Goal: Task Accomplishment & Management: Manage account settings

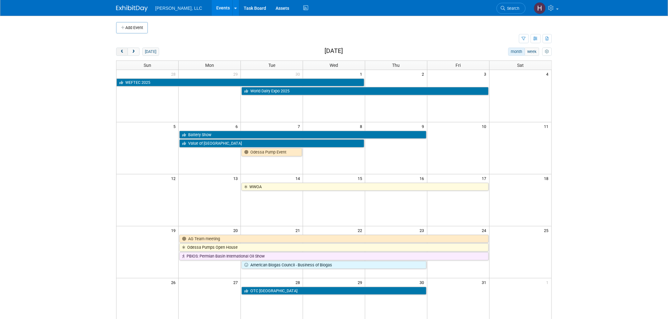
click at [124, 54] on span "prev" at bounding box center [122, 52] width 5 height 4
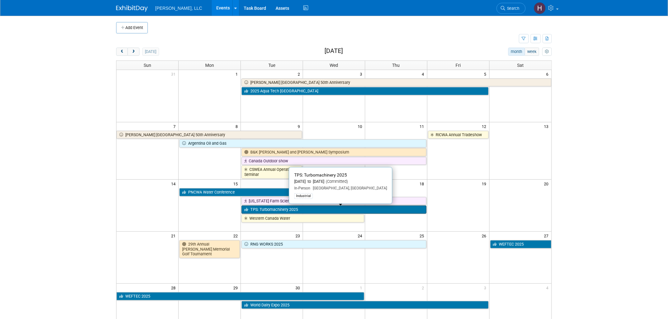
click at [335, 209] on link "TPS: Turbomachinery 2025" at bounding box center [334, 210] width 185 height 8
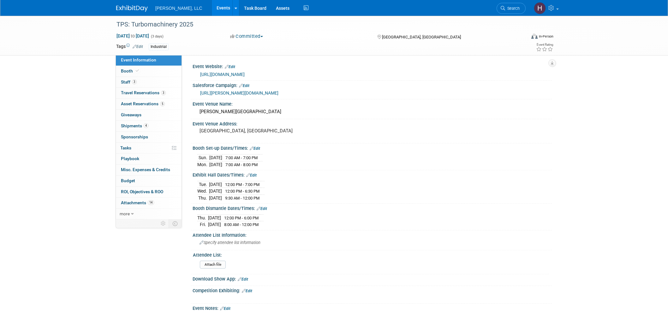
select select "Industrial"
click at [158, 91] on span "Travel Reservations 3" at bounding box center [143, 92] width 45 height 5
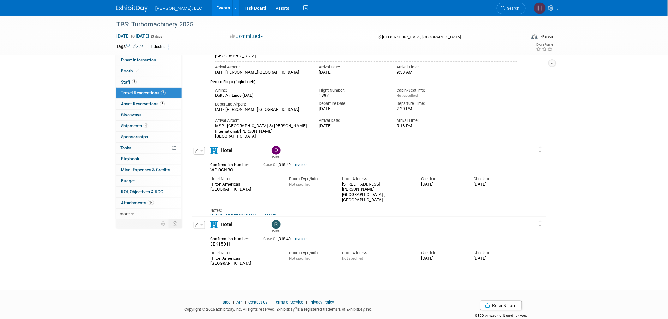
scroll to position [105, 0]
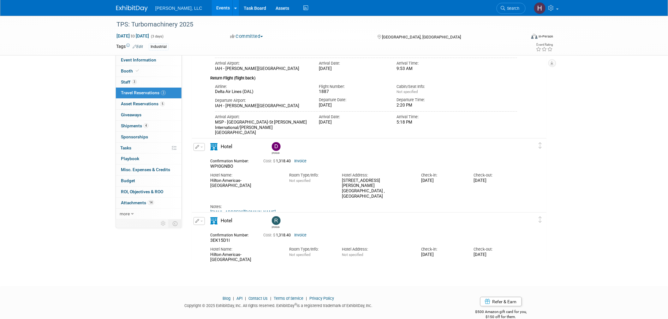
click at [298, 235] on link "Invoice" at bounding box center [300, 235] width 12 height 4
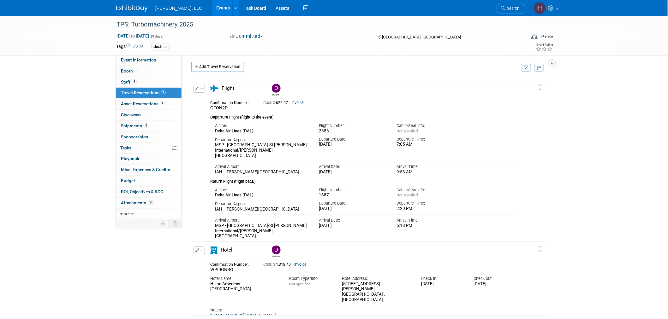
scroll to position [0, 0]
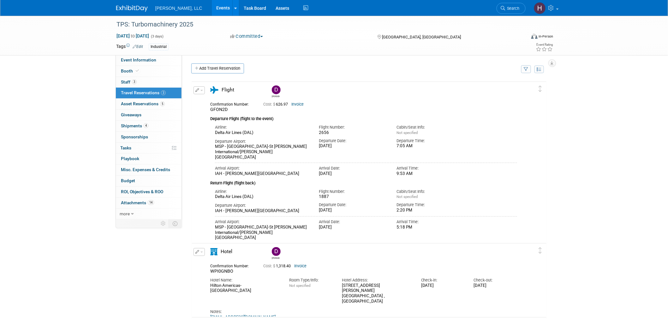
click at [212, 10] on link "Events" at bounding box center [223, 8] width 23 height 16
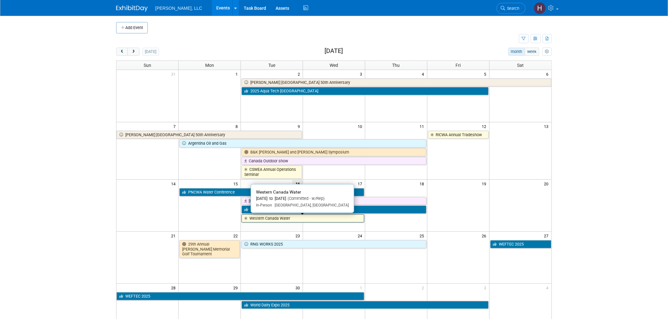
click at [322, 220] on link "Western Canada Water" at bounding box center [303, 219] width 123 height 8
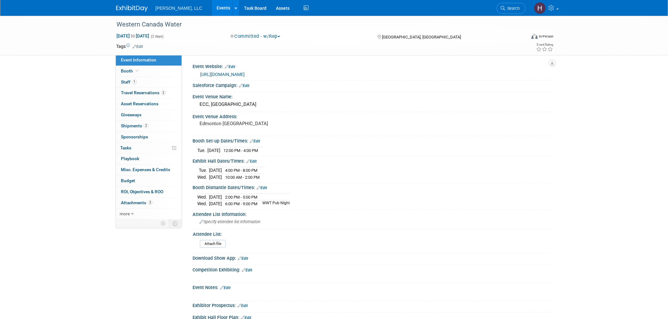
select select "Municipal"
click at [166, 94] on link "2 Travel Reservations 2" at bounding box center [149, 93] width 66 height 11
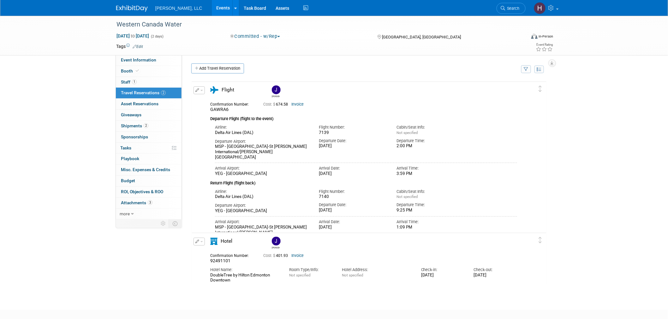
click at [212, 5] on link "Events" at bounding box center [223, 8] width 23 height 16
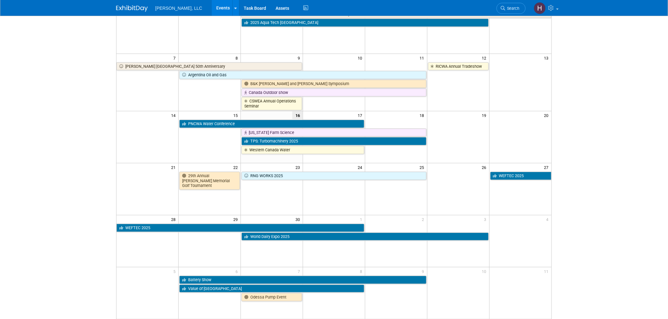
scroll to position [68, 0]
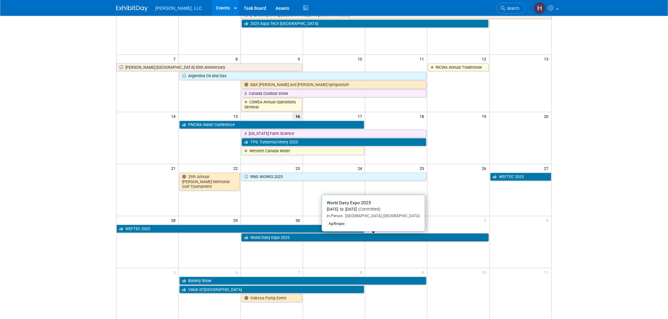
click at [283, 236] on link "World Dairy Expo 2025" at bounding box center [365, 238] width 247 height 8
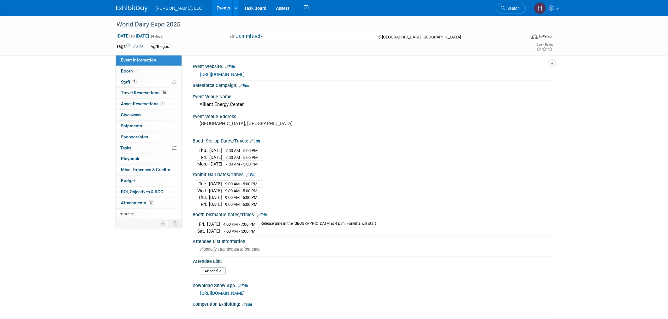
select select "Ag/Biogas"
click at [212, 8] on link "Events" at bounding box center [223, 8] width 23 height 16
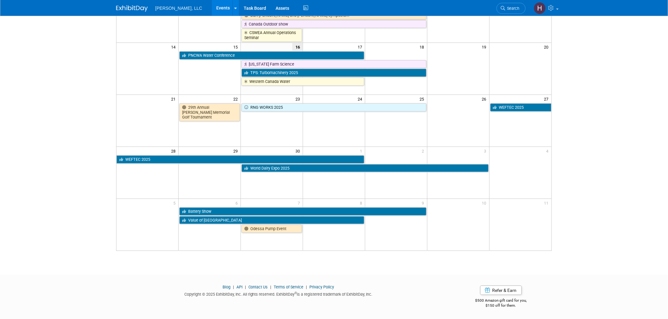
scroll to position [68, 0]
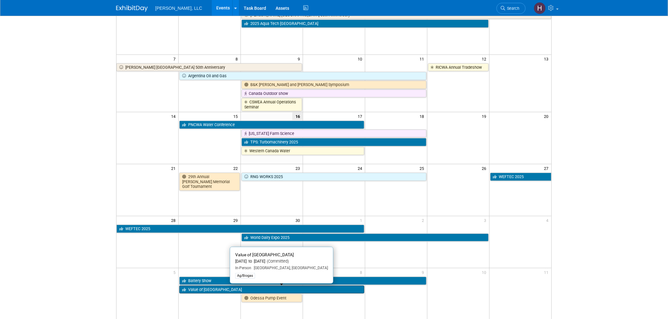
click at [192, 290] on link "Value of [GEOGRAPHIC_DATA]" at bounding box center [271, 290] width 185 height 8
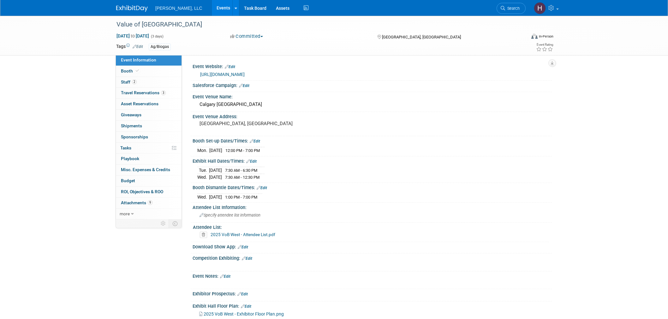
select select "Ag/Biogas"
click at [146, 93] on span "Travel Reservations 3" at bounding box center [143, 92] width 45 height 5
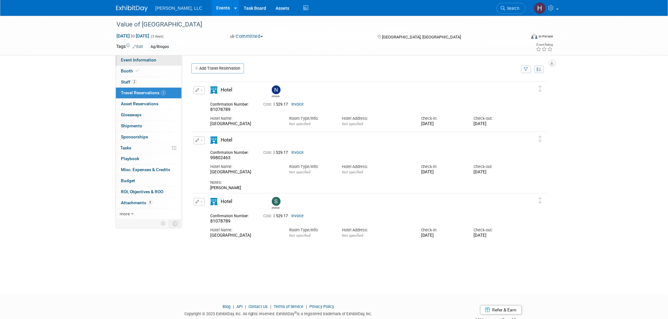
click at [156, 59] on link "Event Information" at bounding box center [149, 60] width 66 height 11
select select "Ag/Biogas"
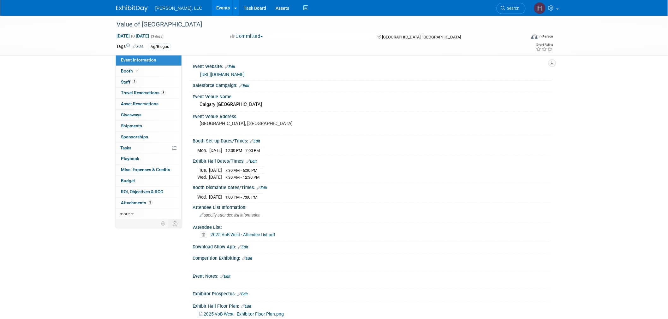
click at [211, 75] on link "https://biogasassociation.ca/vob2025west/" at bounding box center [222, 74] width 45 height 5
click at [212, 7] on link "Events" at bounding box center [223, 8] width 23 height 16
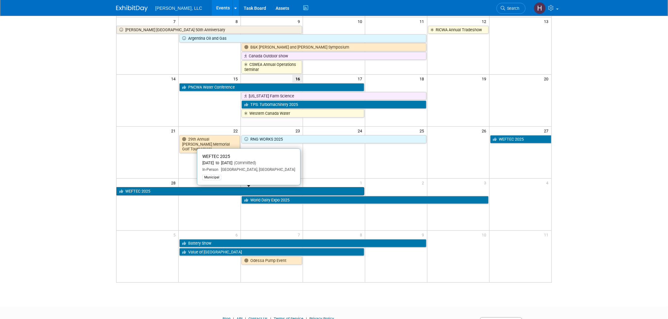
scroll to position [138, 0]
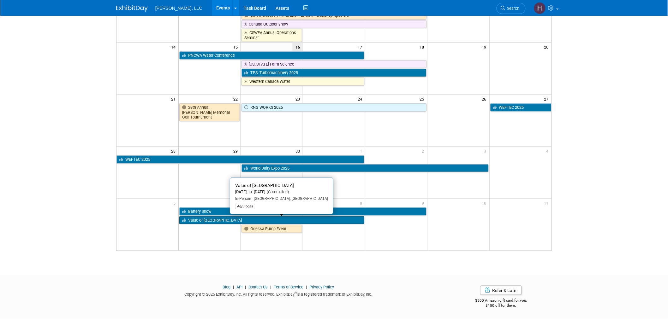
click at [245, 222] on link "Value of [GEOGRAPHIC_DATA]" at bounding box center [271, 221] width 185 height 8
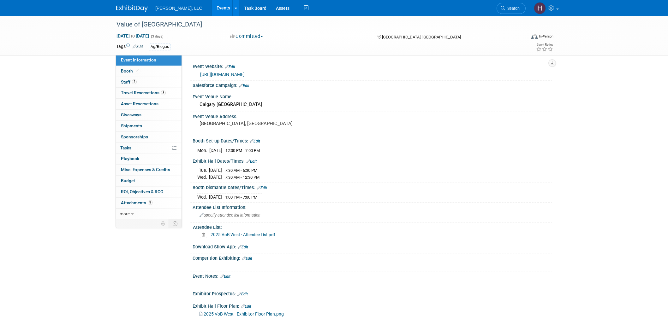
select select "Ag/Biogas"
drag, startPoint x: 200, startPoint y: 149, endPoint x: 280, endPoint y: 152, distance: 79.3
click at [280, 152] on div "Mon. Oct 6, 2025 12:00 PM - 7:00 PM" at bounding box center [372, 150] width 350 height 9
click at [456, 132] on div "Event Venue Address: Calgary, AB" at bounding box center [371, 124] width 362 height 24
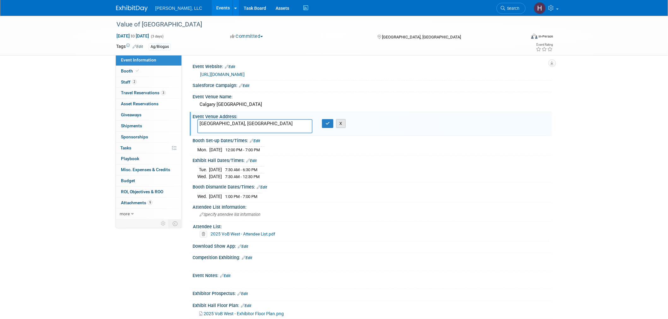
click at [339, 122] on button "X" at bounding box center [341, 123] width 10 height 9
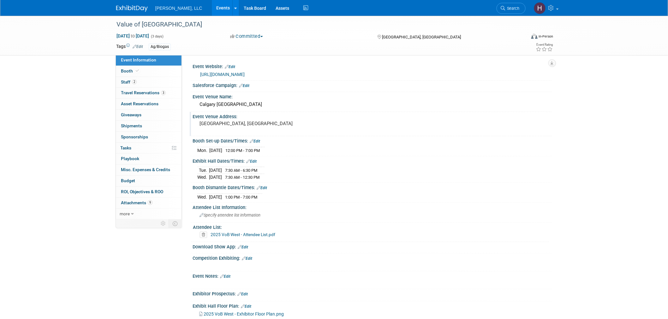
click at [212, 10] on link "Events" at bounding box center [223, 8] width 23 height 16
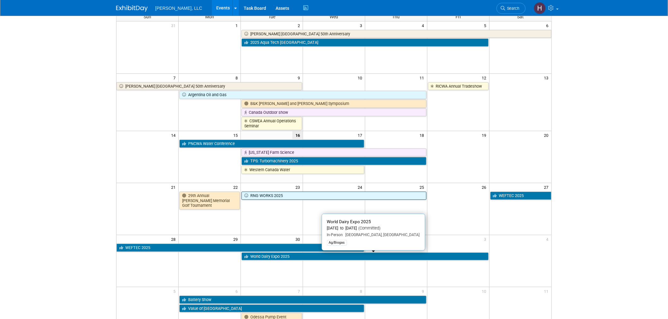
scroll to position [33, 0]
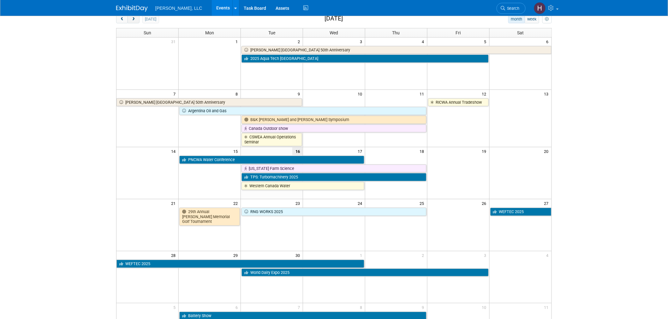
click at [134, 23] on button "next" at bounding box center [134, 19] width 12 height 8
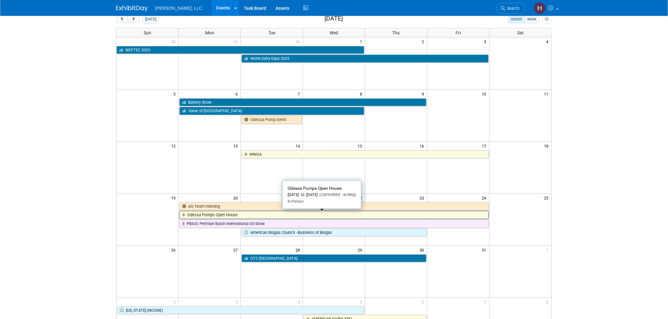
click at [335, 214] on link "Odessa Pumps Open House" at bounding box center [333, 215] width 309 height 8
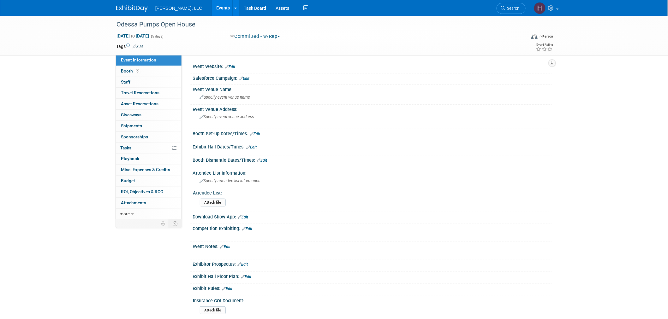
click at [212, 11] on link "Events" at bounding box center [223, 8] width 23 height 16
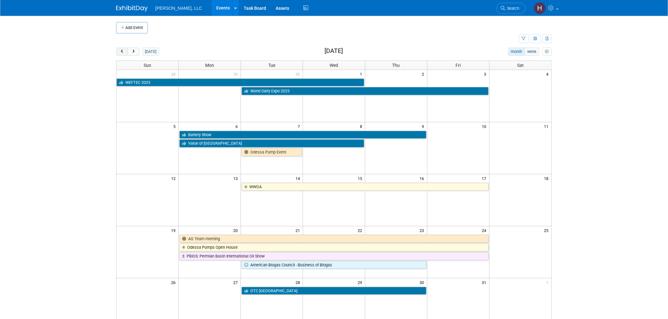
click at [123, 54] on span "prev" at bounding box center [122, 52] width 5 height 4
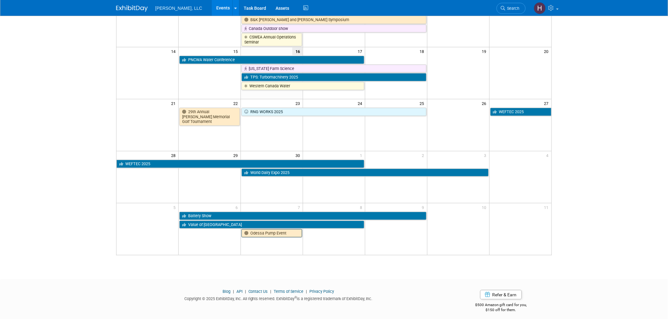
scroll to position [138, 0]
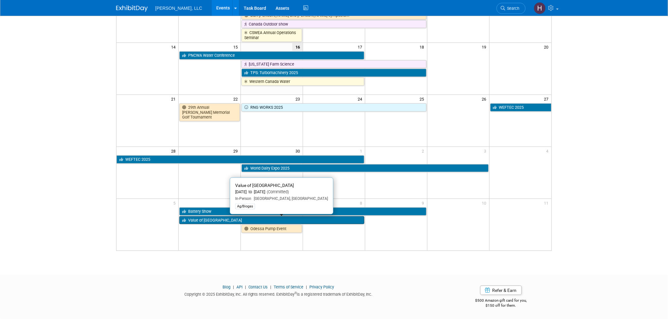
click at [219, 219] on link "Value of [GEOGRAPHIC_DATA]" at bounding box center [271, 221] width 185 height 8
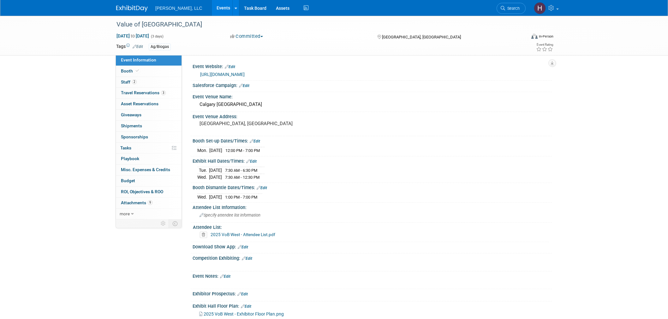
select select "Ag/Biogas"
click at [141, 92] on span "Travel Reservations 3" at bounding box center [143, 92] width 45 height 5
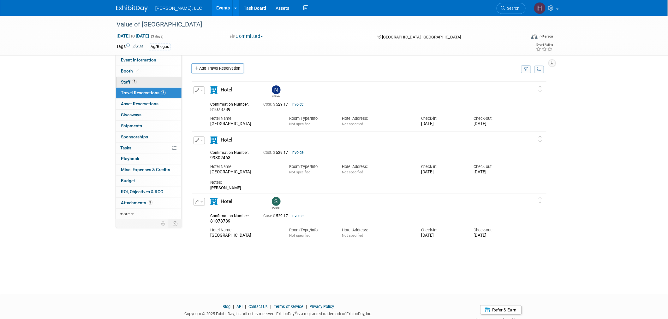
click at [149, 80] on link "2 Staff 2" at bounding box center [149, 82] width 66 height 11
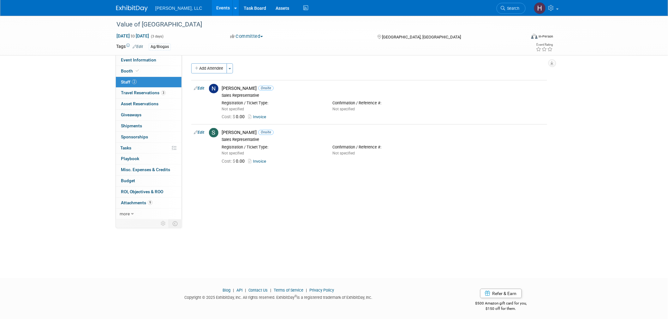
click at [212, 4] on link "Events" at bounding box center [223, 8] width 23 height 16
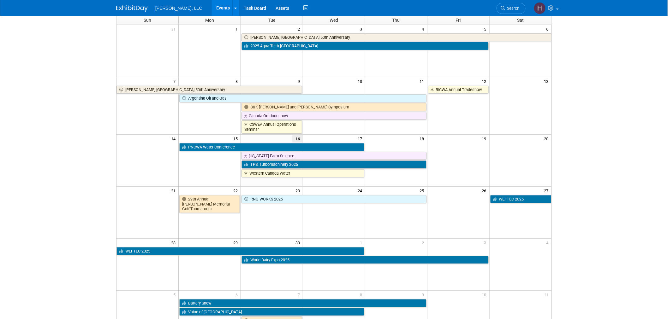
scroll to position [138, 0]
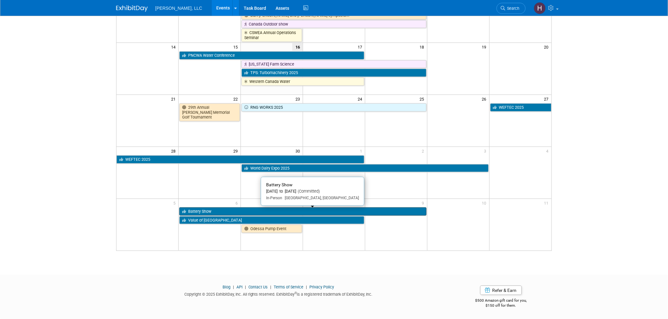
click at [209, 209] on link "Battery Show" at bounding box center [302, 212] width 247 height 8
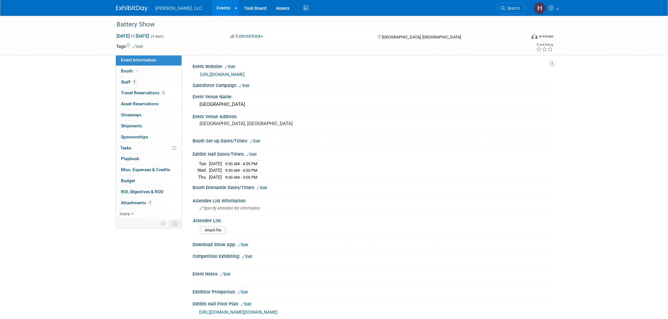
select select "Industrial"
click at [168, 91] on link "2 Travel Reservations 2" at bounding box center [149, 93] width 66 height 11
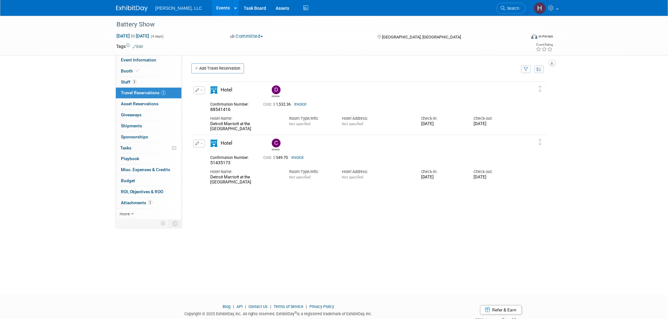
click at [212, 4] on link "Events" at bounding box center [223, 8] width 23 height 16
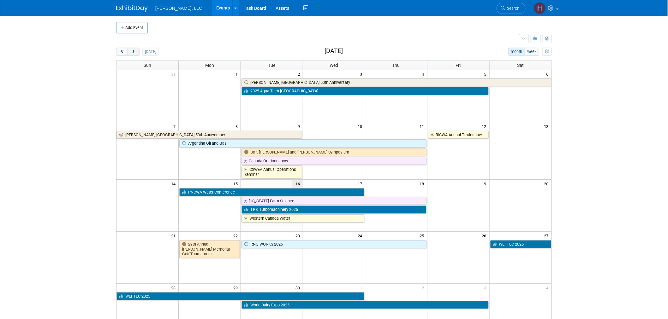
click at [134, 52] on span "next" at bounding box center [133, 52] width 5 height 4
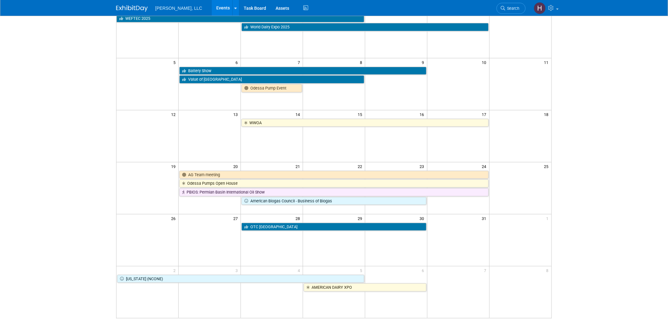
scroll to position [132, 0]
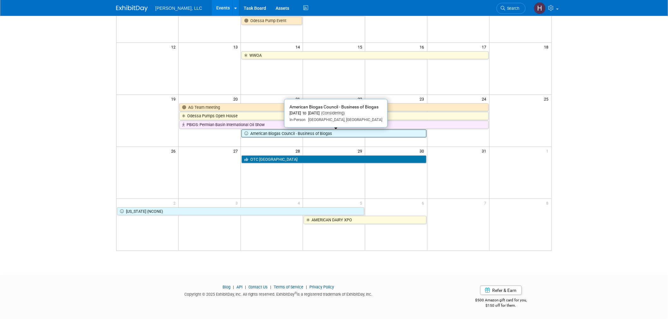
click at [342, 134] on link "American Biogas Council - Business of Biogas" at bounding box center [334, 134] width 185 height 8
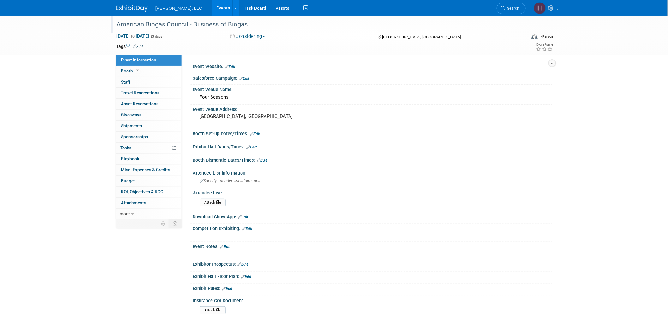
click at [249, 23] on div "American Biogas Council - Business of Biogas" at bounding box center [315, 24] width 402 height 11
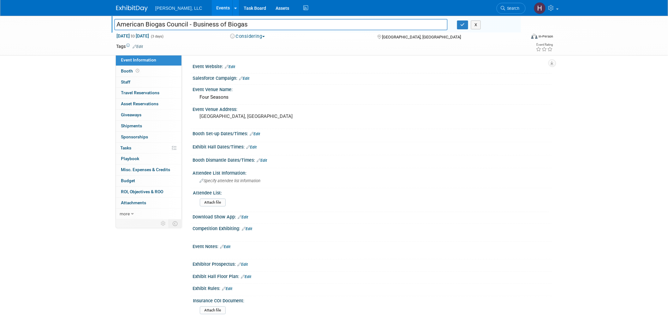
click at [249, 23] on input "American Biogas Council - Business of Biogas" at bounding box center [280, 24] width 333 height 11
click at [465, 21] on button "button" at bounding box center [462, 25] width 11 height 9
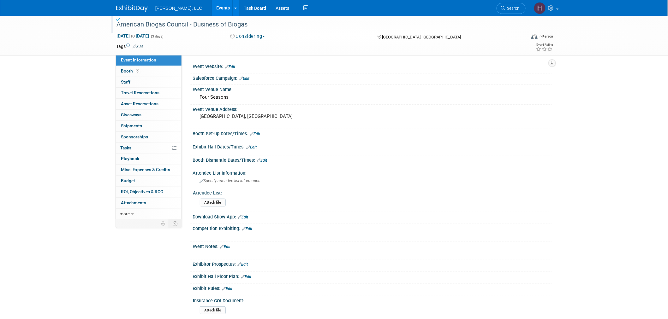
click at [212, 10] on link "Events" at bounding box center [223, 8] width 23 height 16
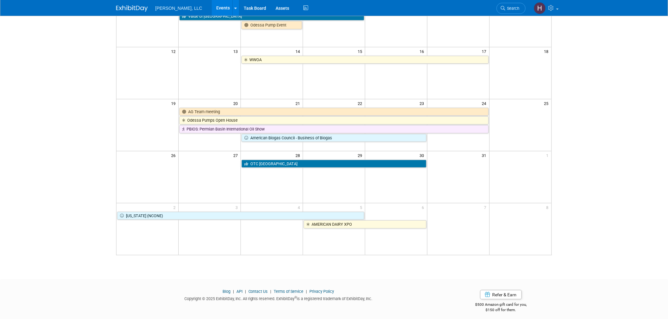
scroll to position [132, 0]
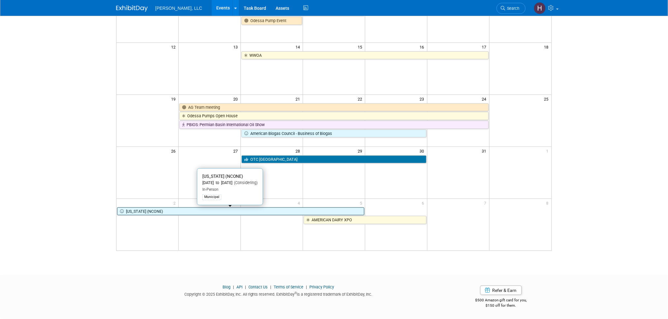
click at [241, 212] on link "[US_STATE] (NCONE)" at bounding box center [240, 212] width 247 height 8
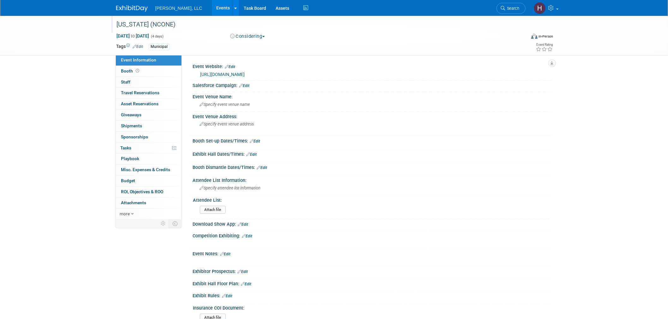
drag, startPoint x: 116, startPoint y: 21, endPoint x: 189, endPoint y: 24, distance: 73.3
click at [189, 24] on div "[US_STATE] (NCONE)" at bounding box center [315, 24] width 402 height 11
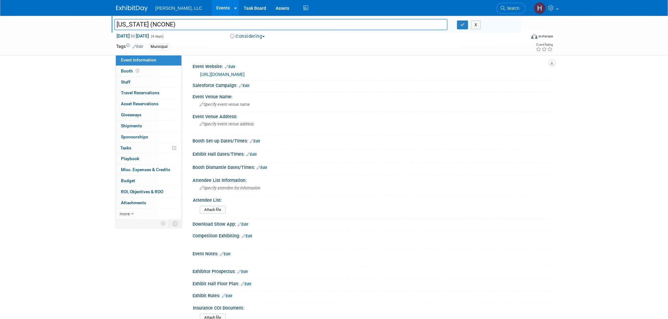
click at [248, 36] on button "Considering" at bounding box center [247, 36] width 39 height 7
click at [258, 47] on link "Committed" at bounding box center [258, 46] width 60 height 9
click at [465, 27] on button "button" at bounding box center [462, 25] width 11 height 9
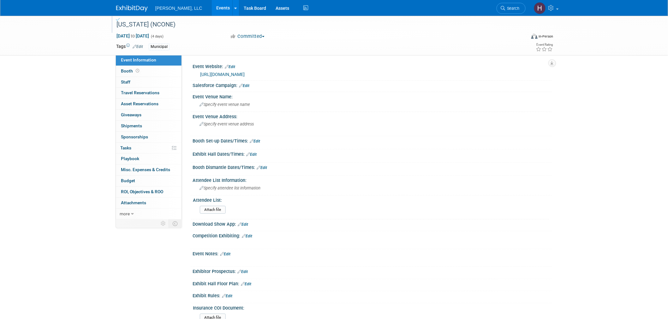
click at [80, 44] on div "North Carolina (NCONE) Nov 2, 2025 to Nov 5, 2025 (4 days) Nov 2, 2025 to Nov 5…" at bounding box center [334, 36] width 668 height 40
click at [212, 8] on link "Events" at bounding box center [223, 8] width 23 height 16
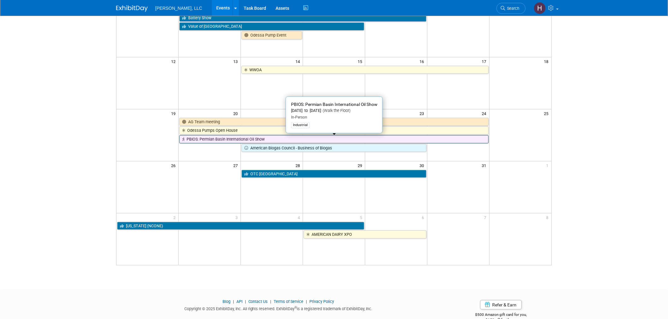
scroll to position [132, 0]
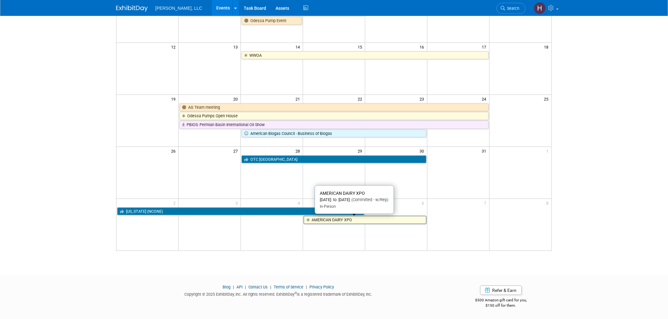
click at [372, 222] on link "AMERICAN DAIRY XPO" at bounding box center [365, 220] width 123 height 8
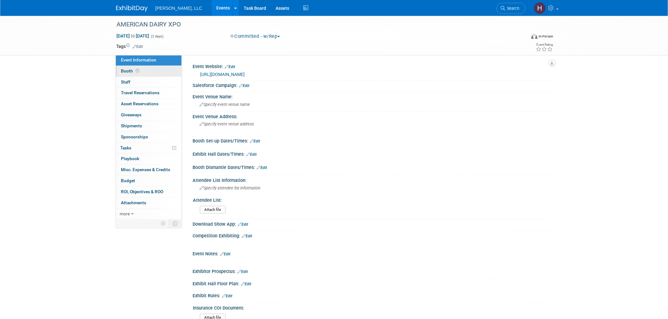
click at [158, 74] on link "Booth" at bounding box center [149, 71] width 66 height 11
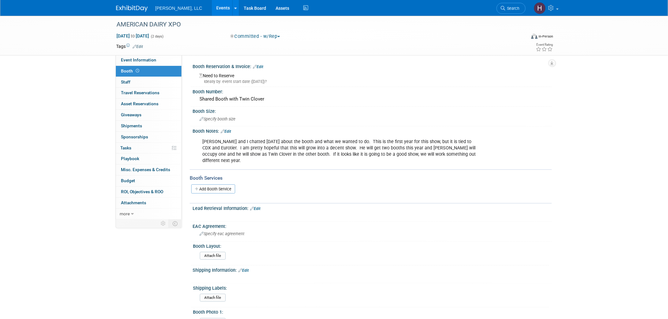
click at [212, 9] on link "Events" at bounding box center [223, 8] width 23 height 16
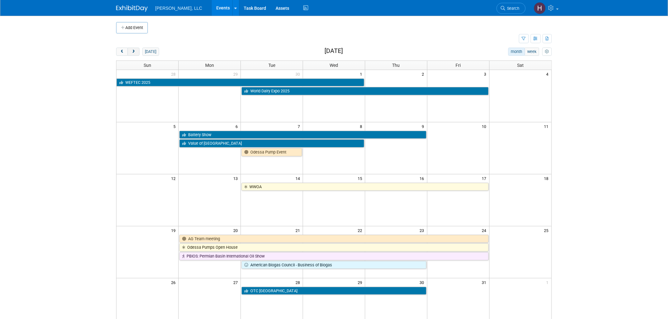
click at [134, 54] on span "next" at bounding box center [133, 52] width 5 height 4
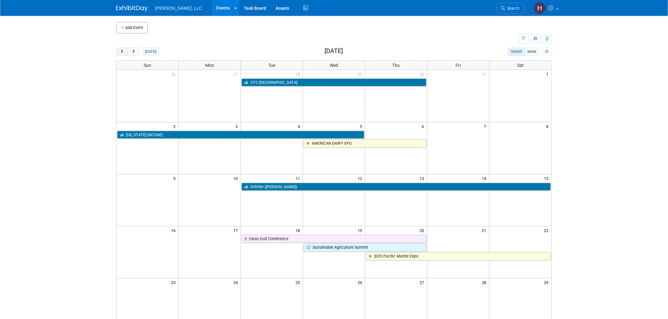
click at [122, 52] on span "prev" at bounding box center [122, 52] width 5 height 4
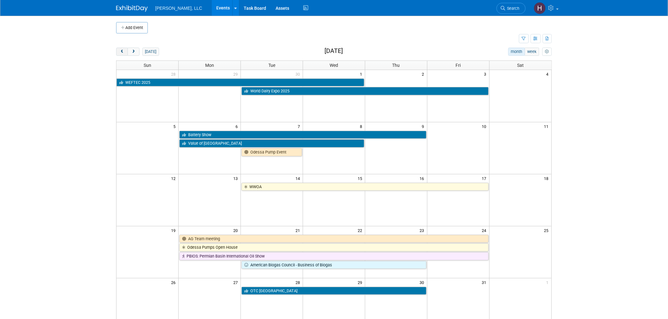
click at [122, 52] on span "prev" at bounding box center [122, 52] width 5 height 4
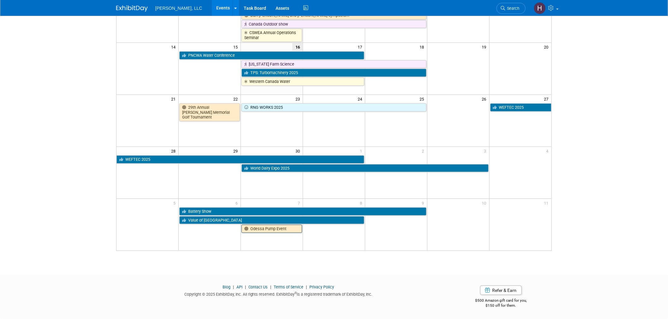
scroll to position [138, 0]
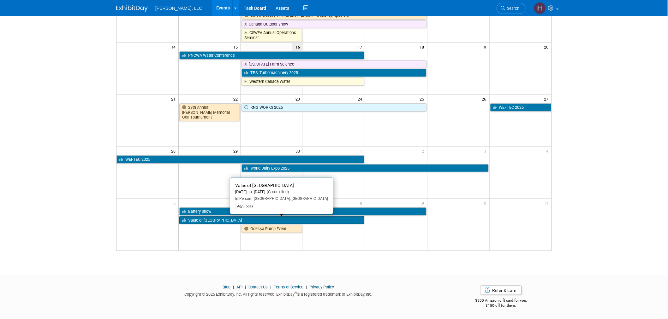
click at [267, 220] on link "Value of [GEOGRAPHIC_DATA]" at bounding box center [271, 221] width 185 height 8
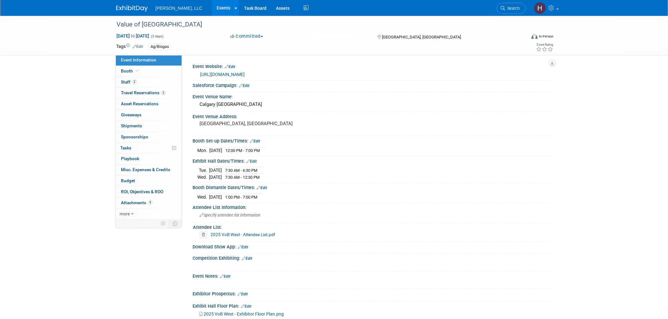
select select "Ag/Biogas"
click at [154, 95] on span "Travel Reservations 3" at bounding box center [143, 92] width 45 height 5
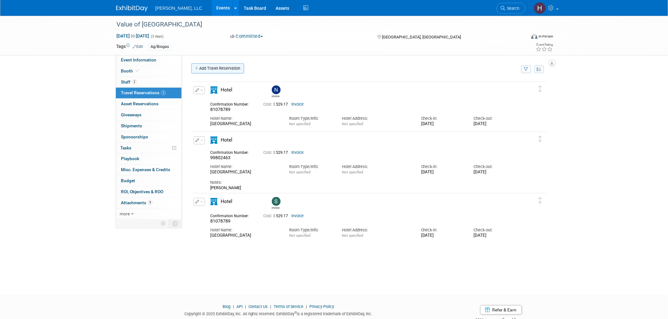
click at [223, 66] on link "Add Travel Reservation" at bounding box center [217, 68] width 53 height 10
select select "9"
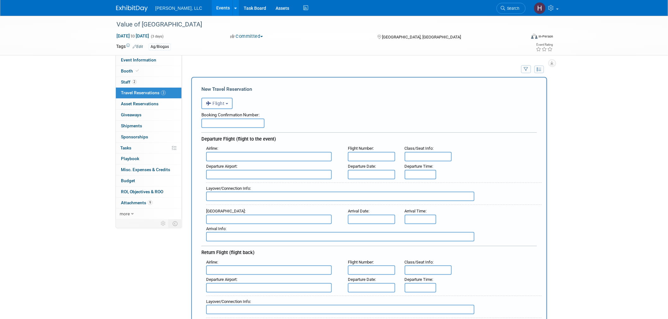
click at [228, 122] on input "text" at bounding box center [232, 123] width 63 height 9
paste input "N2H661"
type input "N2H661"
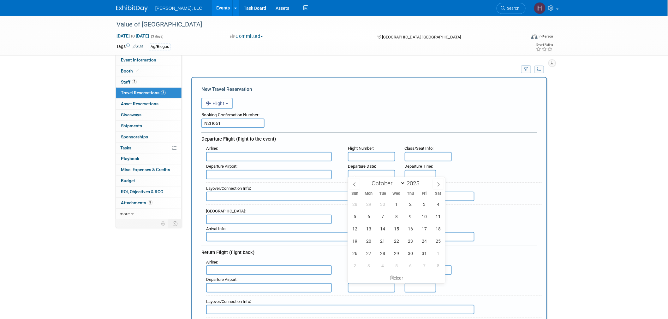
click at [370, 174] on input "text" at bounding box center [371, 174] width 47 height 9
click at [366, 219] on span "6" at bounding box center [369, 217] width 12 height 12
type input "Oct 6, 2025"
click at [351, 285] on input "text" at bounding box center [371, 287] width 47 height 9
click at [409, 210] on span "9" at bounding box center [410, 212] width 12 height 12
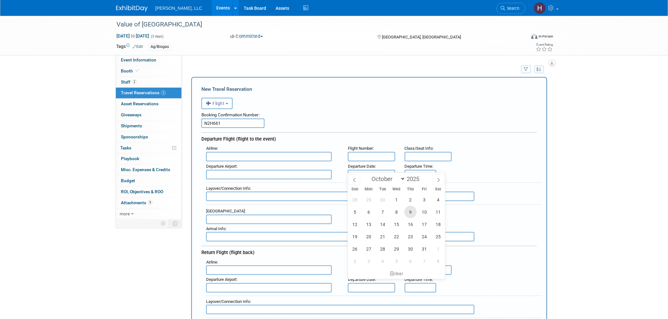
type input "Oct 9, 2025"
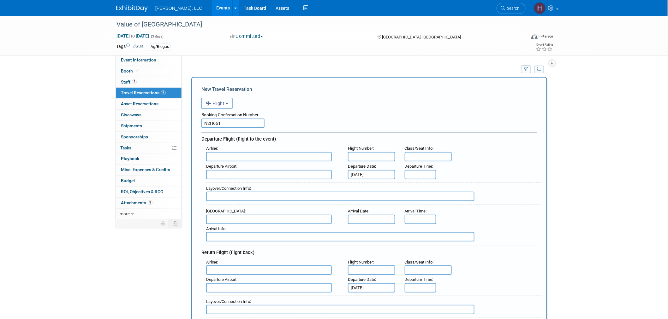
click at [380, 217] on input "text" at bounding box center [371, 219] width 47 height 9
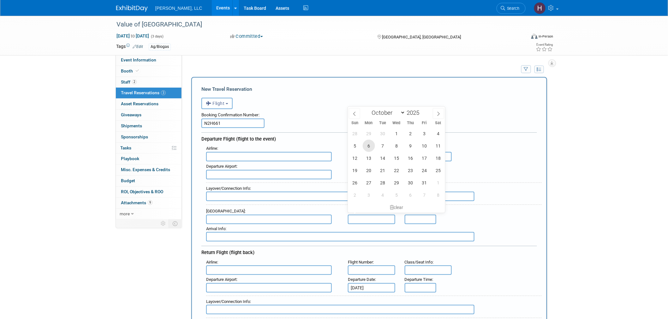
click at [367, 146] on span "6" at bounding box center [369, 146] width 12 height 12
type input "Oct 6, 2025"
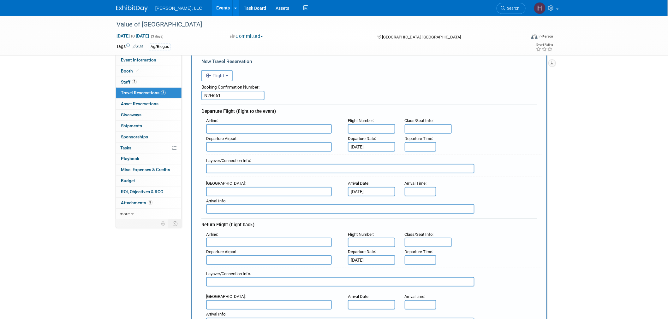
scroll to position [140, 0]
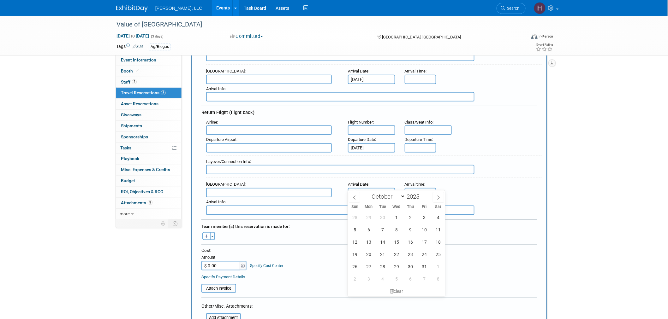
click at [370, 188] on input "text" at bounding box center [371, 192] width 47 height 9
click at [409, 231] on span "9" at bounding box center [410, 230] width 12 height 12
type input "Oct 9, 2025"
click at [213, 261] on input "$ 0.00" at bounding box center [220, 265] width 39 height 9
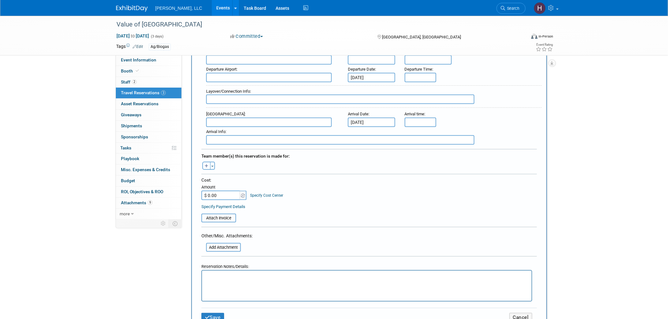
scroll to position [280, 0]
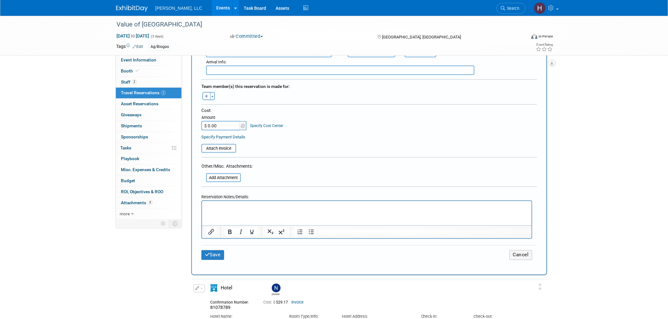
click at [206, 95] on icon "button" at bounding box center [207, 97] width 4 height 4
select select
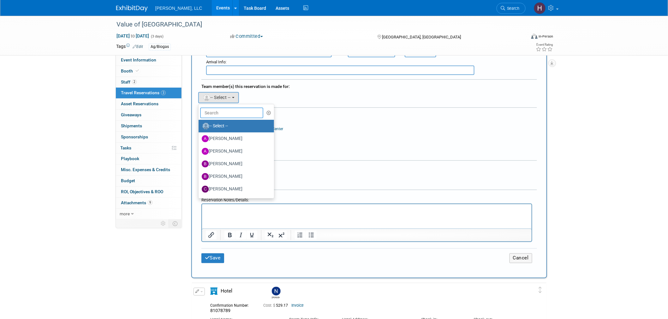
click at [207, 108] on input "text" at bounding box center [231, 113] width 63 height 11
click at [385, 144] on table "Attach Invoice" at bounding box center [369, 149] width 336 height 15
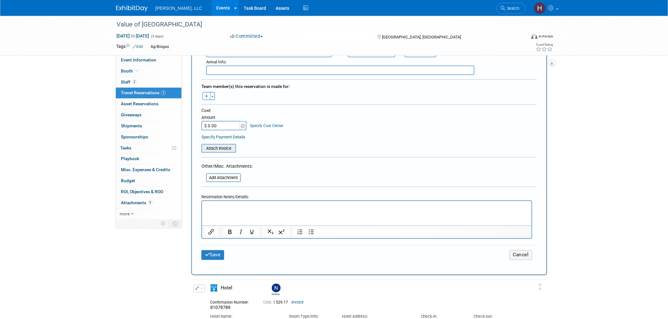
click at [211, 144] on div "Attach Invoice" at bounding box center [218, 148] width 35 height 9
click at [212, 145] on input "file" at bounding box center [197, 149] width 75 height 8
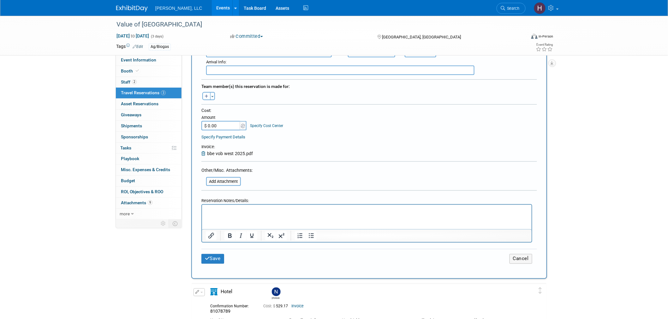
click at [219, 121] on input "$ 0.00" at bounding box center [220, 125] width 39 height 9
paste input "527.61"
type input "$ 527.61"
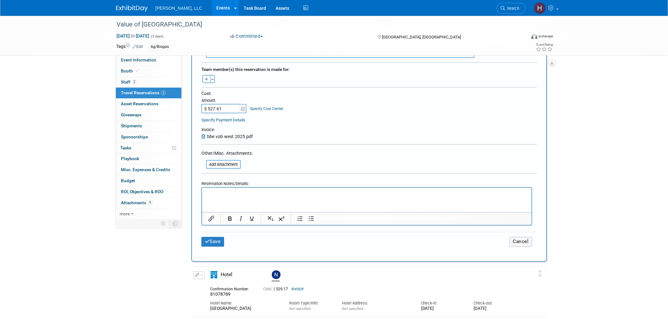
scroll to position [351, 0]
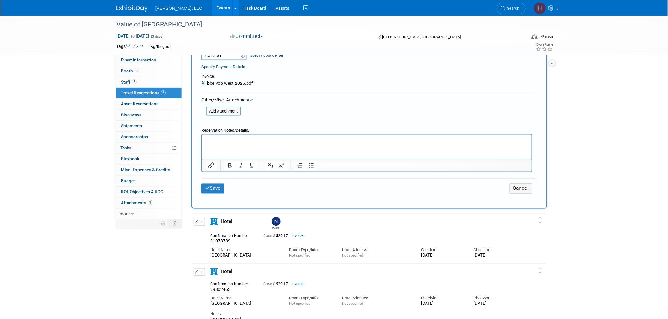
click at [238, 144] on html at bounding box center [367, 138] width 330 height 9
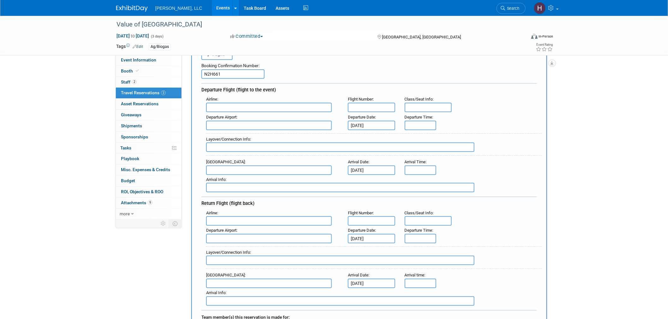
scroll to position [0, 0]
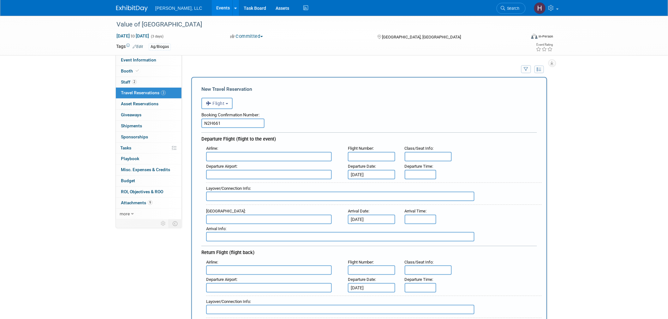
click at [217, 157] on input "text" at bounding box center [269, 156] width 126 height 9
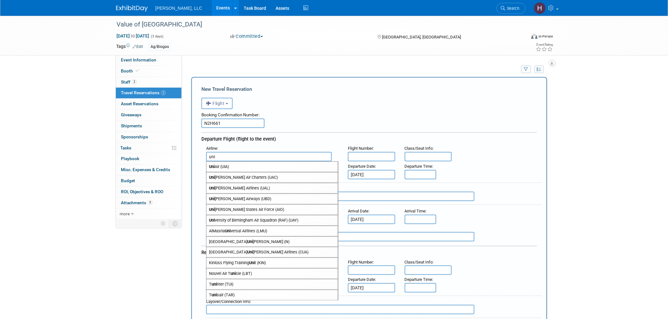
click at [222, 173] on span "Uni ted Air Charters (UAC)" at bounding box center [271, 178] width 131 height 10
type input "United Air Charters (UAC)"
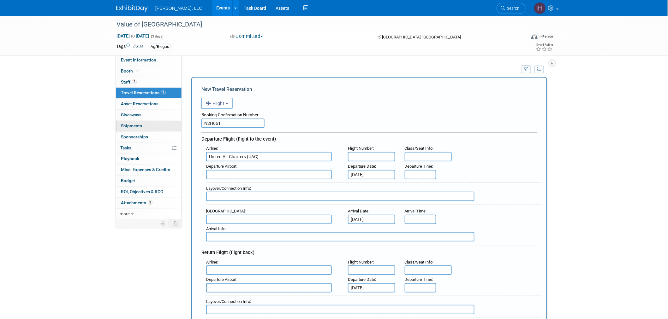
drag, startPoint x: 205, startPoint y: 148, endPoint x: 132, endPoint y: 131, distance: 75.2
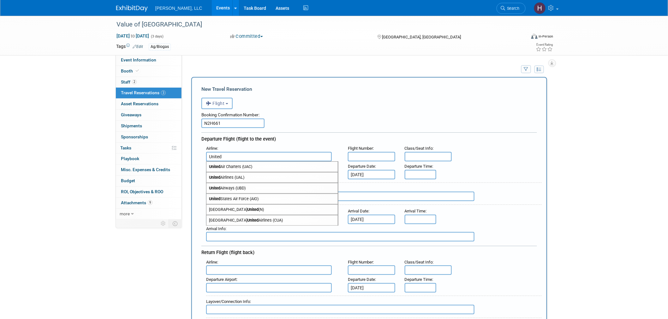
click at [230, 173] on span "United Airlines (UAL)" at bounding box center [271, 178] width 131 height 10
type input "United Airlines (UAL)"
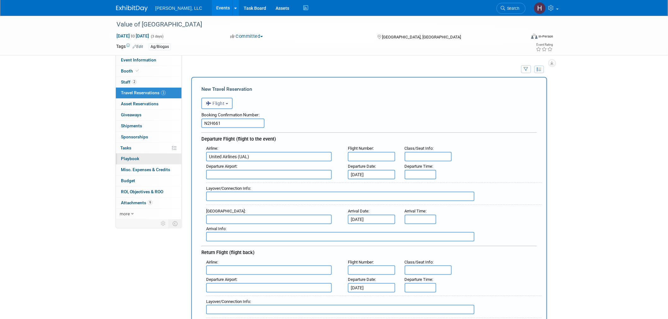
drag, startPoint x: 254, startPoint y: 153, endPoint x: 149, endPoint y: 157, distance: 104.9
click at [228, 266] on input "text" at bounding box center [269, 270] width 126 height 9
paste input "United Airlines (UAL)"
type input "United Airlines (UAL)"
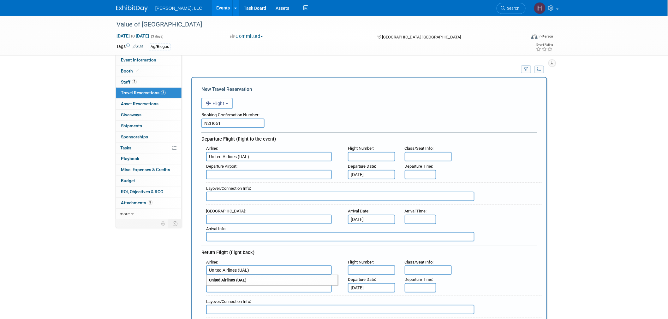
click at [234, 278] on strong "United Airlines (UAL)" at bounding box center [227, 280] width 37 height 5
click at [220, 216] on input "text" at bounding box center [269, 219] width 126 height 9
paste input "YYC"
click at [221, 225] on span "YYC - Calgary International Airport" at bounding box center [271, 230] width 131 height 10
type input "YYC - Calgary International Airport"
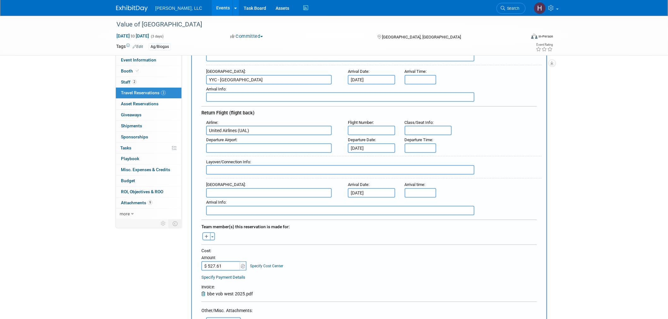
scroll to position [140, 0]
click at [217, 143] on input "text" at bounding box center [269, 147] width 126 height 9
paste input "YYC"
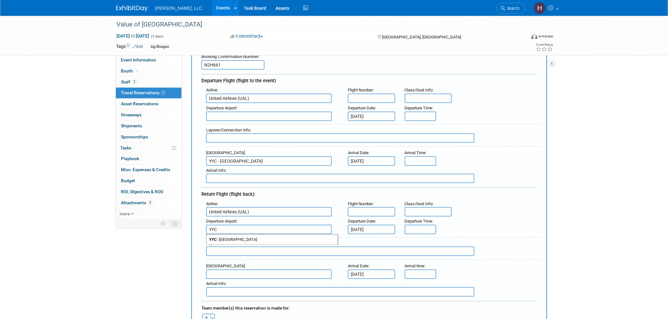
scroll to position [35, 0]
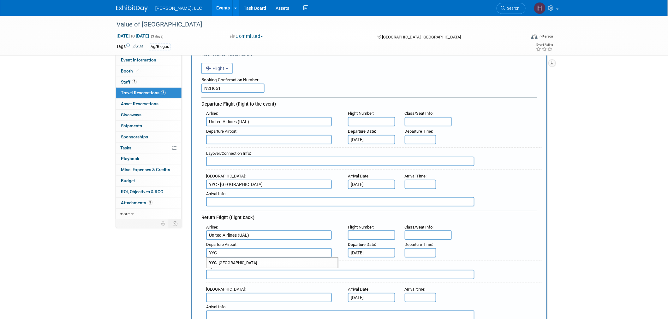
click at [257, 260] on span "YYC - Calgary International Airport" at bounding box center [271, 263] width 131 height 10
type input "YYC - [GEOGRAPHIC_DATA]"
click at [361, 121] on input "text" at bounding box center [371, 121] width 47 height 9
paste input "UA 2459"
type input "UA 2459"
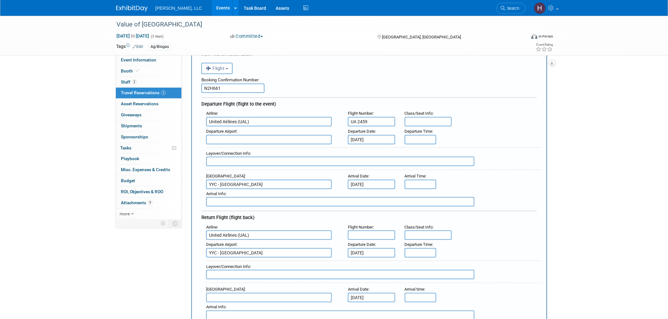
click at [226, 141] on input "text" at bounding box center [269, 139] width 126 height 9
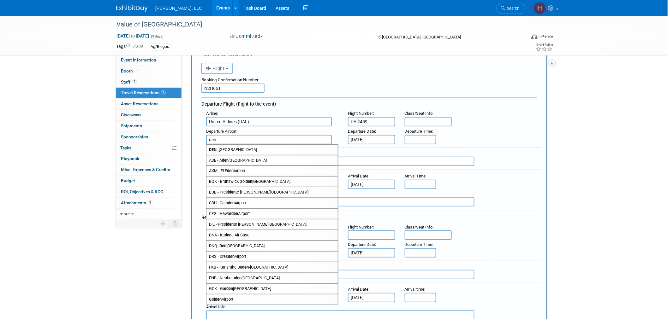
click at [226, 148] on span "DEN - Denver International Airport" at bounding box center [271, 150] width 131 height 10
type input "DEN - Denver International Airport"
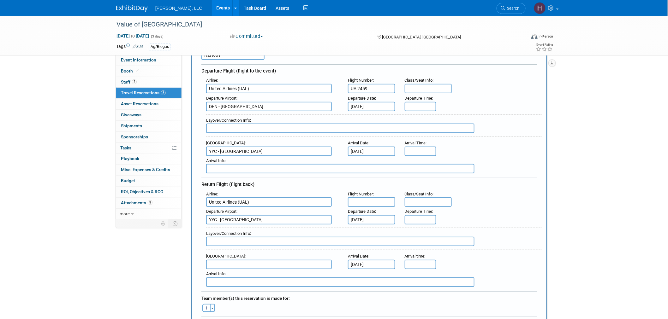
scroll to position [105, 0]
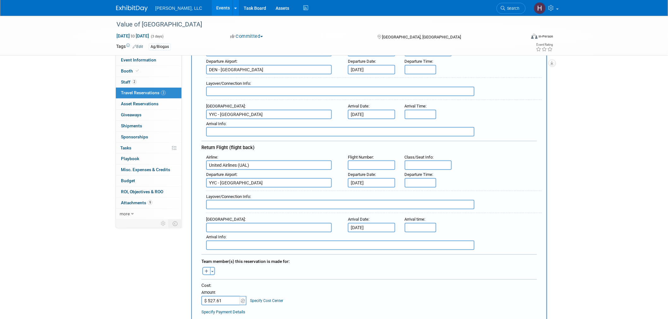
click at [228, 223] on input "text" at bounding box center [269, 227] width 126 height 9
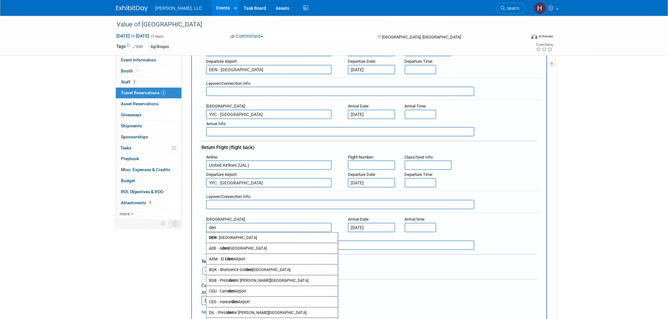
click at [229, 233] on span "DEN - Denver International Airport" at bounding box center [271, 238] width 131 height 10
type input "DEN - Denver International Airport"
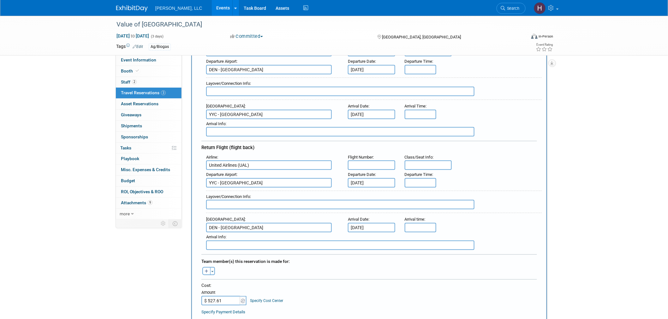
click at [351, 161] on input "text" at bounding box center [371, 165] width 47 height 9
paste input "UA 1953"
type input "UA 1953"
click at [526, 222] on div "Arrival Airport : DEN - Denver International Airport Arrival Date : Oct 9, 2025…" at bounding box center [371, 224] width 340 height 18
click at [417, 110] on input "8:00 AM" at bounding box center [421, 114] width 32 height 9
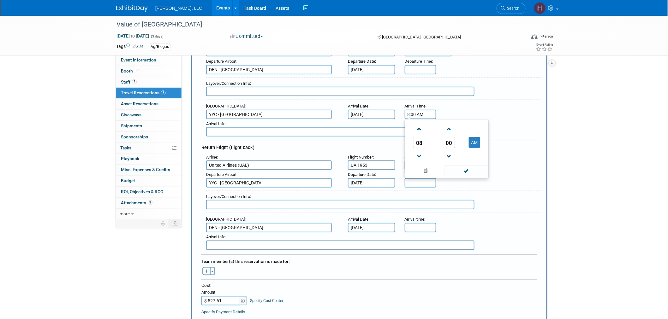
paste input "1:53 PM"
drag, startPoint x: 417, startPoint y: 111, endPoint x: 383, endPoint y: 112, distance: 33.8
click at [383, 112] on div "Arrival Airport : YYC - Calgary International Airport Arrival Date : Oct 6, 202…" at bounding box center [371, 111] width 340 height 18
click at [430, 110] on input "1:53 PMAM" at bounding box center [421, 114] width 32 height 9
type input "1:53 PM"
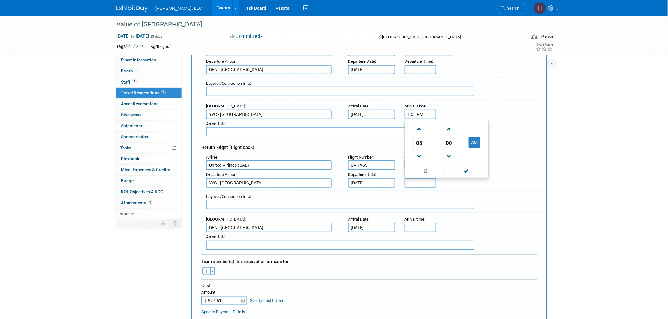
click at [508, 110] on div "Arrival Airport : YYC - Calgary International Airport Arrival Date : Oct 6, 202…" at bounding box center [371, 111] width 340 height 18
click at [419, 67] on input "8:00 AM" at bounding box center [421, 69] width 32 height 9
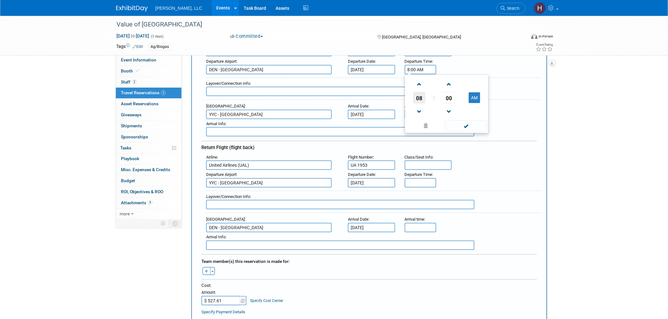
click at [420, 95] on span "08" at bounding box center [419, 97] width 12 height 11
click at [480, 117] on td "11" at bounding box center [477, 118] width 20 height 17
click at [449, 98] on span "00" at bounding box center [449, 97] width 12 height 11
click at [414, 98] on td "20" at bounding box center [416, 101] width 20 height 17
click at [448, 81] on span at bounding box center [449, 84] width 11 height 11
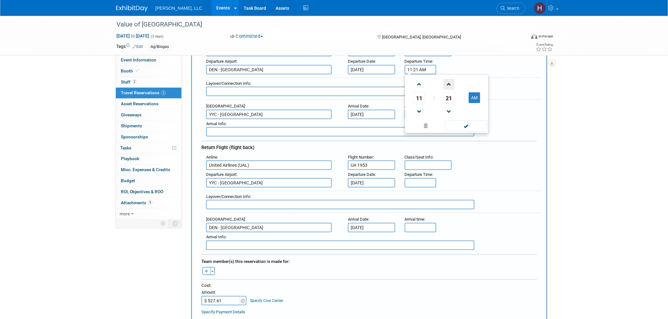
click at [448, 81] on span at bounding box center [449, 84] width 11 height 11
type input "11:22 AM"
click at [468, 122] on span at bounding box center [466, 126] width 43 height 11
click at [421, 223] on input "5:00 PM" at bounding box center [421, 227] width 32 height 9
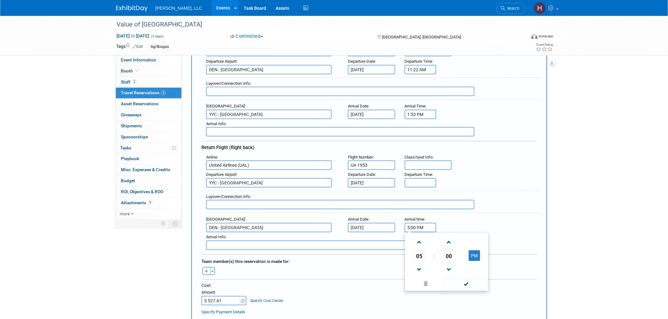
paste input "4:00 PM"
drag, startPoint x: 417, startPoint y: 220, endPoint x: 361, endPoint y: 220, distance: 55.9
click at [361, 220] on div "Arrival Airport : DEN - Denver International Airport Arrival Date : Oct 9, 2025…" at bounding box center [371, 224] width 340 height 18
click at [430, 223] on input "4:00 PMM" at bounding box center [421, 227] width 32 height 9
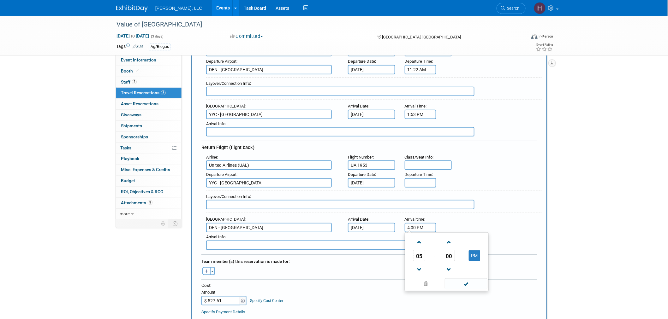
type input "4:00 PM"
click at [490, 215] on div "Arrival Airport : DEN - Denver International Airport Arrival Date : Oct 9, 2025…" at bounding box center [371, 224] width 340 height 18
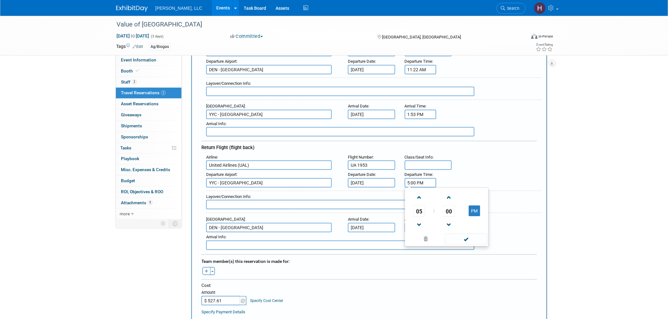
click at [420, 178] on input "5:00 PM" at bounding box center [421, 182] width 32 height 9
click at [415, 206] on span "05" at bounding box center [419, 211] width 12 height 11
click at [439, 194] on td "01" at bounding box center [437, 197] width 20 height 17
click at [449, 217] on link at bounding box center [449, 225] width 12 height 16
click at [449, 206] on span "59" at bounding box center [449, 211] width 12 height 11
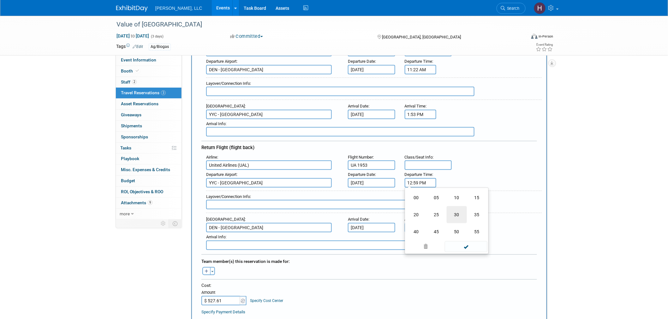
click at [449, 206] on td "30" at bounding box center [457, 214] width 20 height 17
type input "12:30 PM"
click at [464, 226] on td at bounding box center [474, 225] width 25 height 16
click at [469, 234] on span at bounding box center [466, 239] width 43 height 11
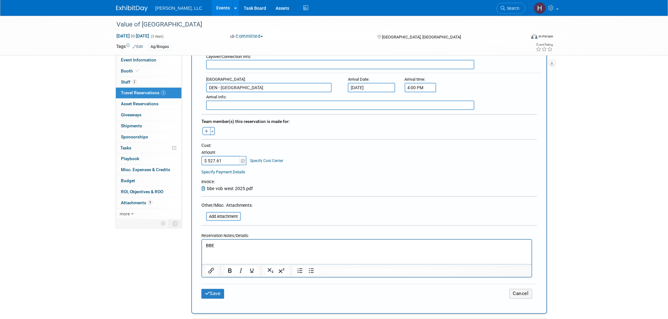
scroll to position [316, 0]
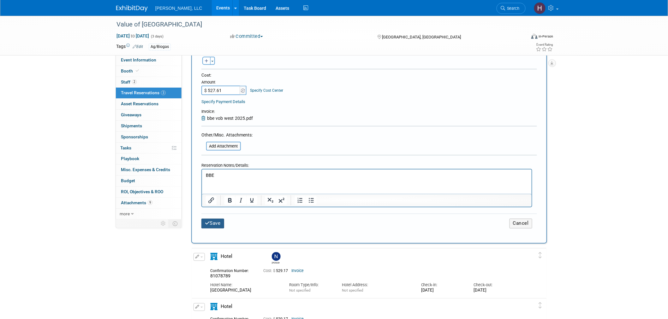
click at [211, 219] on button "Save" at bounding box center [212, 224] width 23 height 10
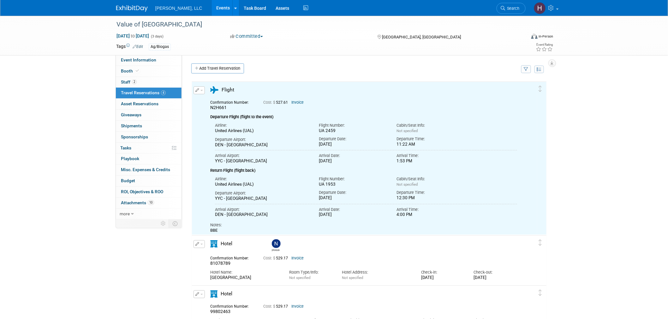
scroll to position [0, 0]
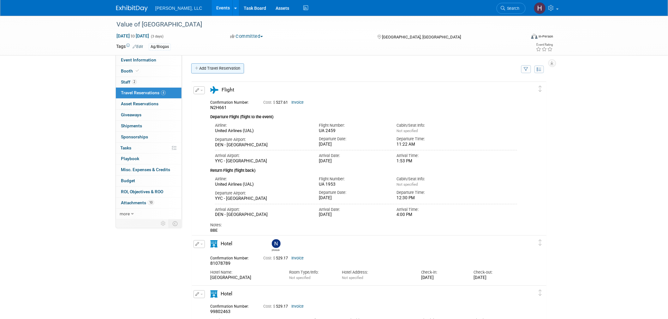
click at [207, 66] on link "Add Travel Reservation" at bounding box center [217, 68] width 53 height 10
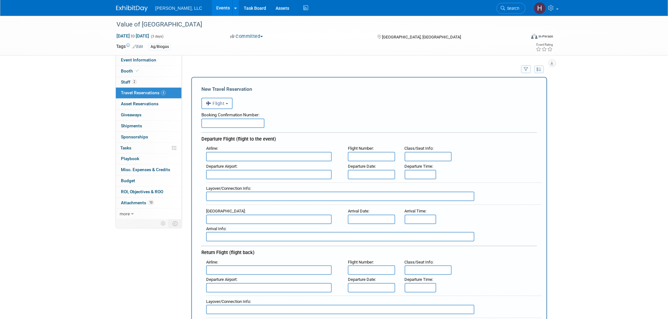
click at [232, 124] on input "text" at bounding box center [232, 123] width 63 height 9
paste input "GYO9EH"
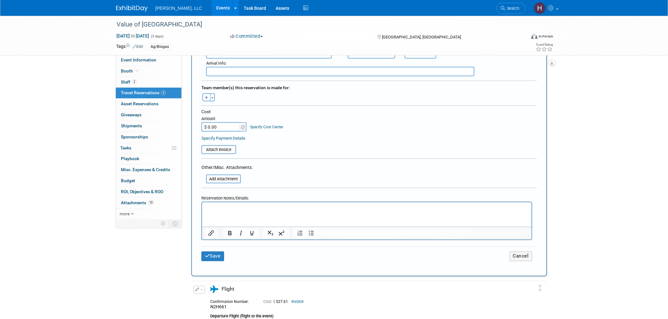
scroll to position [245, 0]
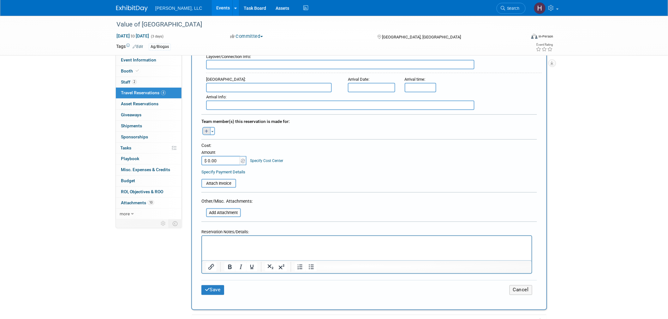
type input "GYO9EH"
click at [205, 130] on icon "button" at bounding box center [207, 132] width 4 height 4
select select
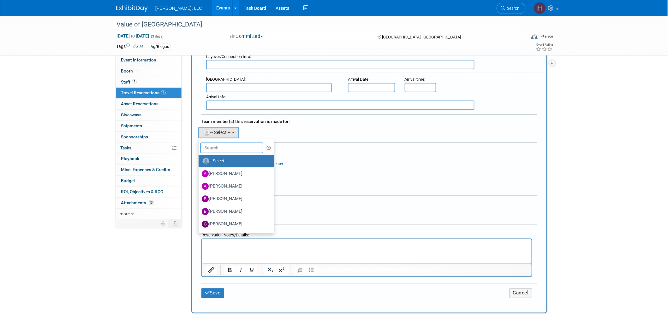
click at [226, 143] on input "text" at bounding box center [231, 148] width 63 height 11
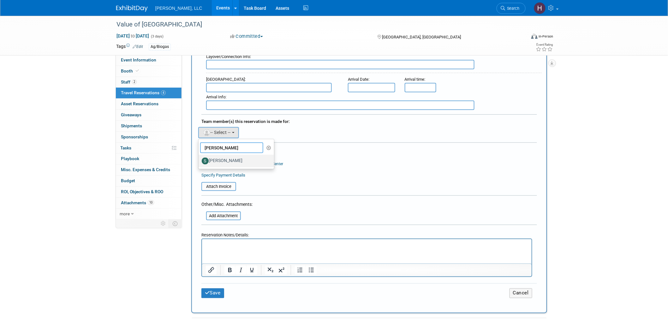
type input "sam"
click at [230, 156] on label "[PERSON_NAME]" at bounding box center [235, 161] width 66 height 10
click at [200, 158] on input "[PERSON_NAME]" at bounding box center [197, 160] width 4 height 4
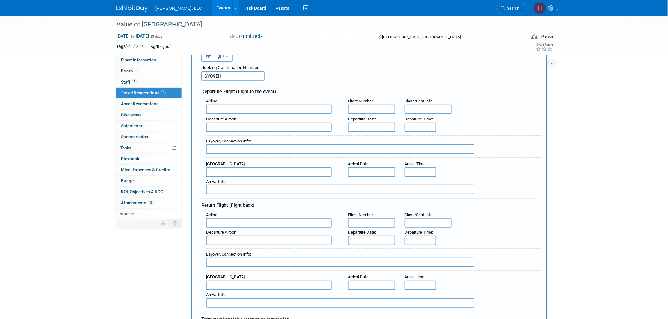
scroll to position [35, 0]
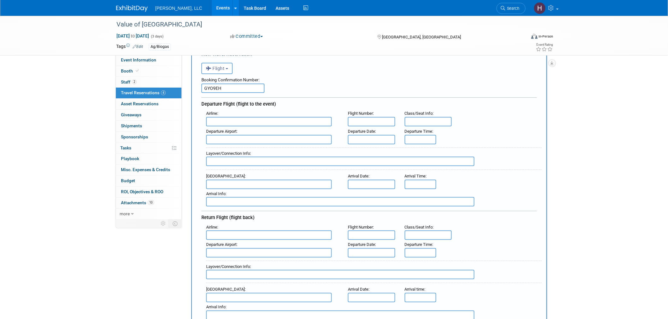
click at [377, 120] on input "text" at bounding box center [371, 121] width 47 height 9
paste input "7139"
type input "7139"
click at [257, 123] on input "text" at bounding box center [269, 121] width 126 height 9
click at [259, 138] on span "Delta Air Lines (DAL)" at bounding box center [271, 143] width 131 height 10
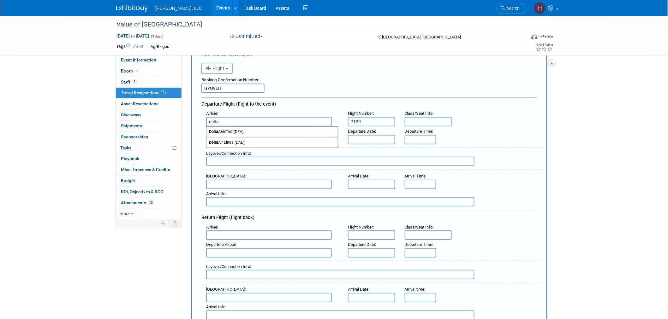
type input "Delta Air Lines (DAL)"
click at [269, 231] on input "text" at bounding box center [269, 235] width 126 height 9
click at [266, 251] on span "Delta Air Lines (DAL)" at bounding box center [271, 256] width 131 height 10
type input "Delta Air Lines (DAL)"
click at [225, 161] on input "text" at bounding box center [340, 161] width 268 height 9
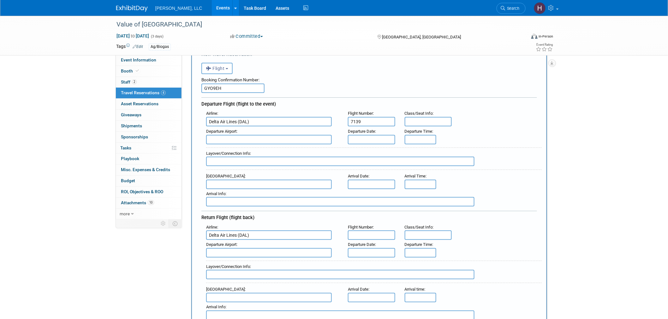
paste input "6984"
click at [223, 157] on input "6984 edmondton -calgary" at bounding box center [340, 161] width 268 height 9
click at [247, 157] on input "6984 Edmondton -calgary" at bounding box center [340, 161] width 268 height 9
type input "6984 Edmondton -Calgary"
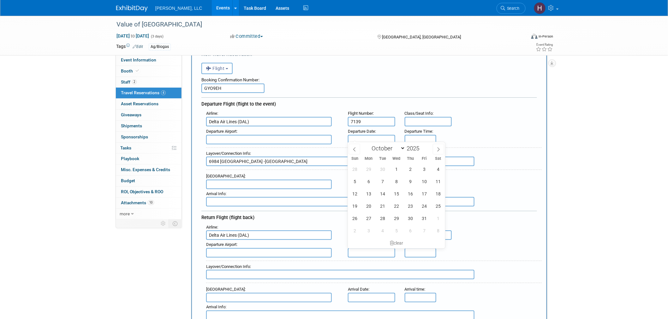
click at [362, 137] on input "text" at bounding box center [371, 139] width 47 height 9
click at [369, 179] on span "6" at bounding box center [369, 182] width 12 height 12
type input "Oct 6, 2025"
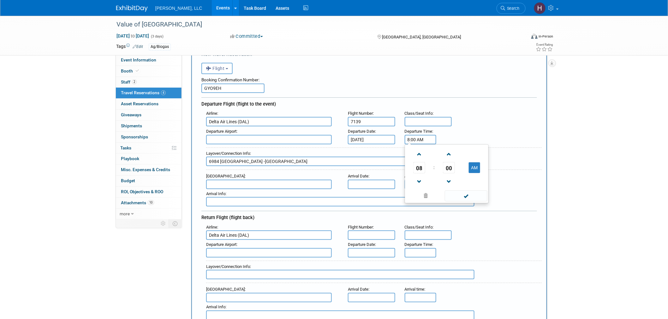
click at [416, 137] on input "8:00 AM" at bounding box center [421, 139] width 32 height 9
click at [420, 155] on span at bounding box center [419, 154] width 11 height 11
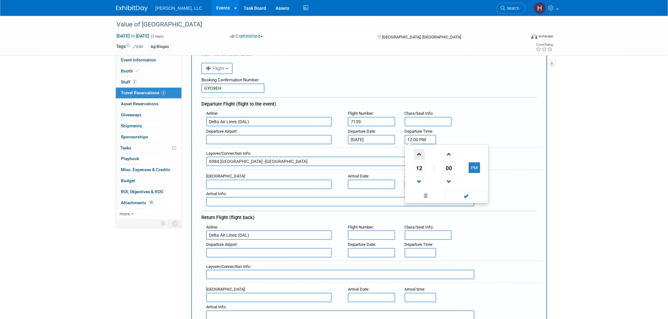
click at [420, 155] on span at bounding box center [419, 154] width 11 height 11
type input "2:00 PM"
click at [458, 191] on span at bounding box center [466, 196] width 43 height 11
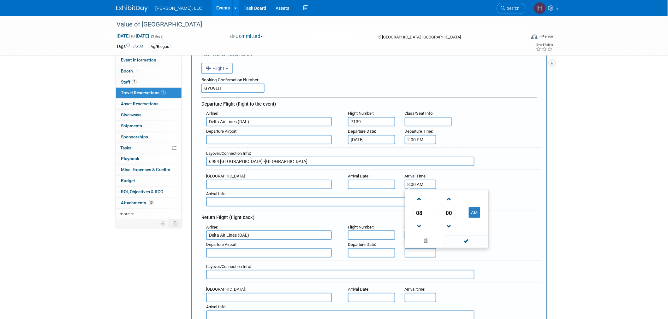
click at [420, 181] on input "8:00 AM" at bounding box center [421, 184] width 32 height 9
click at [420, 208] on span "08" at bounding box center [419, 212] width 12 height 11
click at [459, 212] on td "06" at bounding box center [457, 216] width 20 height 17
click at [450, 210] on span "00" at bounding box center [449, 212] width 12 height 11
click at [415, 228] on td "40" at bounding box center [416, 233] width 20 height 17
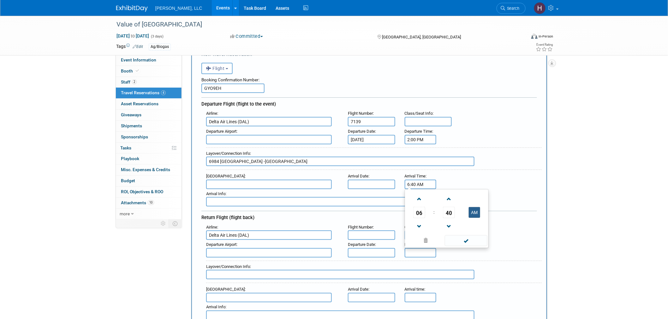
click at [469, 209] on button "AM" at bounding box center [474, 212] width 11 height 11
type input "6:40 PM"
click at [472, 237] on span at bounding box center [466, 241] width 43 height 11
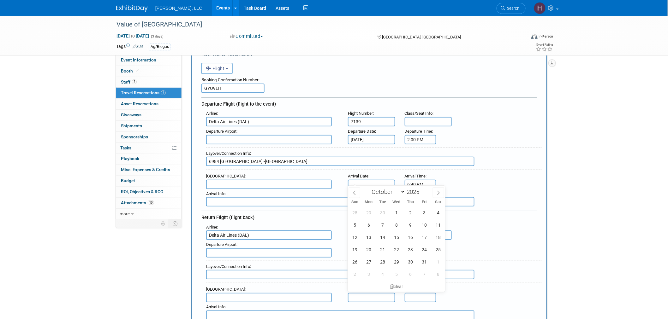
click at [370, 184] on input "text" at bounding box center [371, 184] width 47 height 9
click at [371, 228] on span "6" at bounding box center [369, 225] width 12 height 12
type input "Oct 6, 2025"
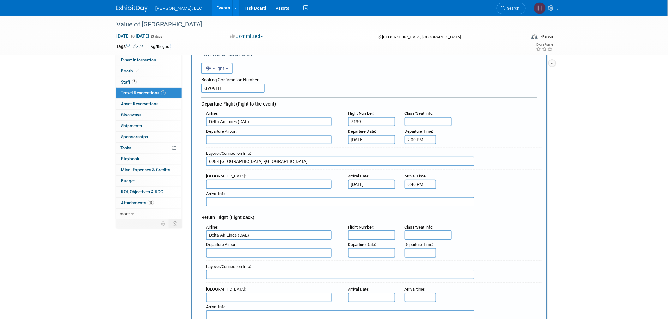
click at [371, 243] on body "Boerger, LLC Events Add Event Bulk Upload Events Shareable Event Boards Recentl…" at bounding box center [334, 124] width 668 height 319
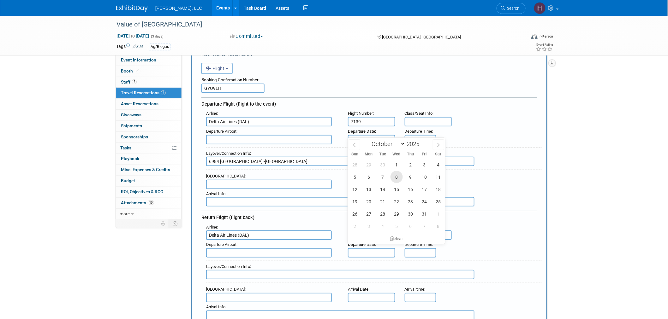
click at [400, 178] on span "8" at bounding box center [397, 177] width 12 height 12
type input "Oct 8, 2025"
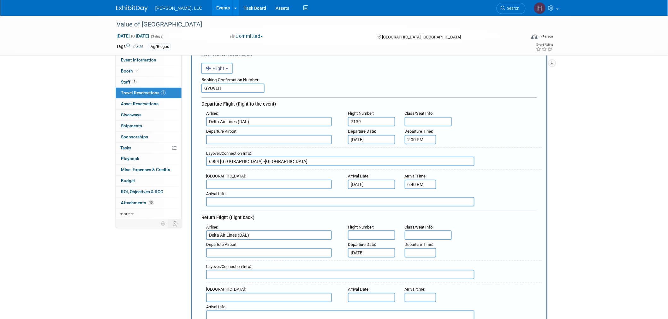
click at [377, 293] on input "text" at bounding box center [371, 297] width 47 height 9
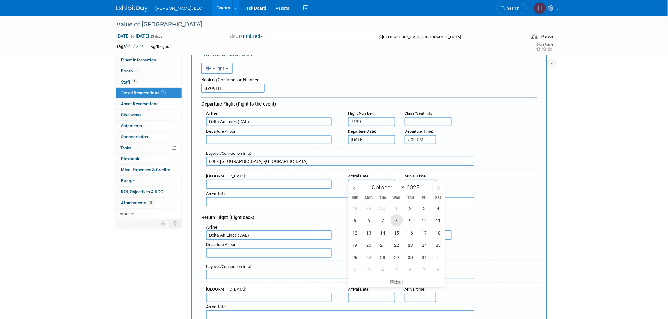
click at [396, 220] on span "8" at bounding box center [397, 221] width 12 height 12
type input "Oct 8, 2025"
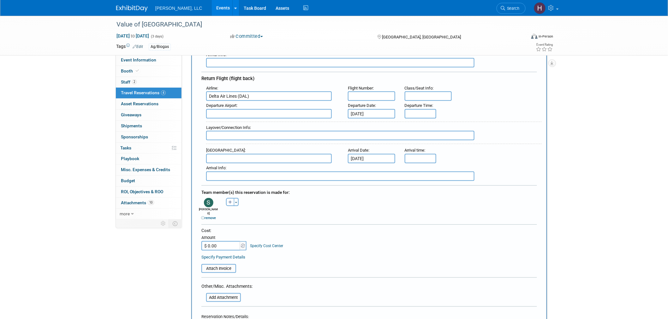
scroll to position [175, 0]
click at [425, 108] on input "5:00 PM" at bounding box center [421, 112] width 32 height 9
paste input "02:59PM"
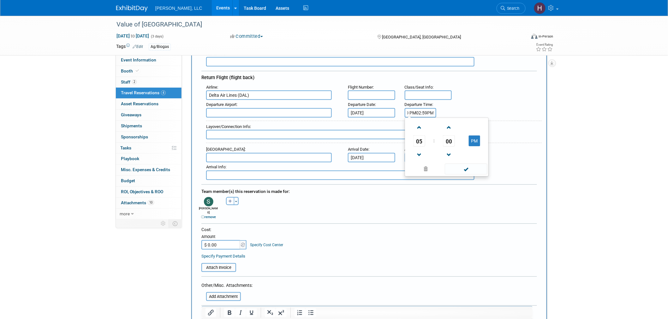
scroll to position [0, 0]
drag, startPoint x: 417, startPoint y: 107, endPoint x: 346, endPoint y: 103, distance: 70.9
click at [346, 103] on div "Departure Airport : Departure Date : Oct 8, 2025 Departure Time : 5:00 PM02:59P…" at bounding box center [371, 109] width 340 height 18
drag, startPoint x: 474, startPoint y: 162, endPoint x: 503, endPoint y: 125, distance: 46.9
click at [503, 125] on div "Airline : Delta Air Lines (DAL) Flight Number : Class/Seat Info : Departure Air…" at bounding box center [369, 132] width 336 height 98
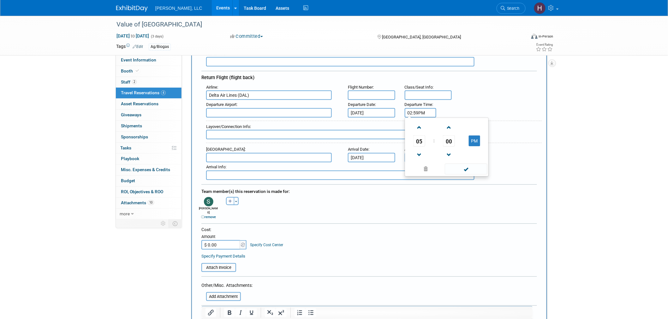
type input "2:59 PM"
click at [506, 118] on div "Layover/Connection Info :" at bounding box center [371, 131] width 340 height 27
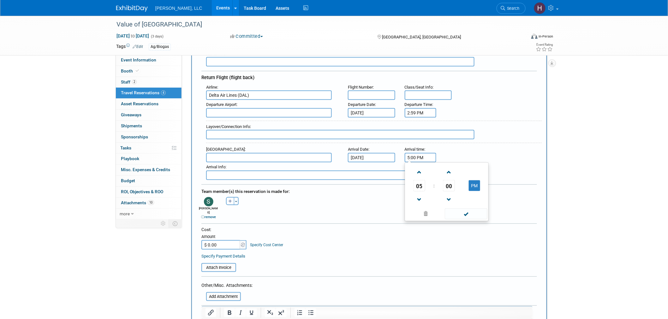
click at [430, 153] on input "5:00 PM" at bounding box center [421, 157] width 32 height 9
paste input "06:38PM"
drag, startPoint x: 418, startPoint y: 150, endPoint x: 336, endPoint y: 149, distance: 82.1
click at [336, 149] on div "Arrival Airport : Arrival Date : Oct 8, 2025 Arrival time : 5:00 PM06:38PM 05 :…" at bounding box center [371, 154] width 340 height 18
type input "6:38 PM"
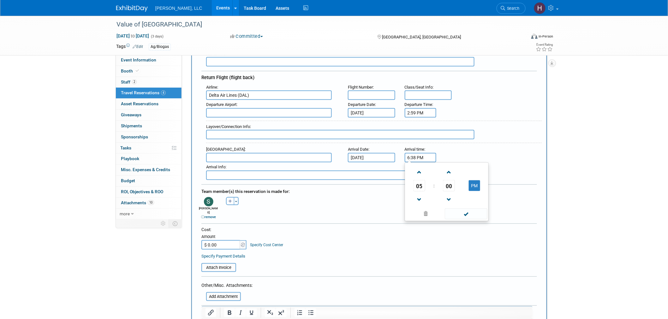
click at [534, 164] on div "Arrival Info :" at bounding box center [374, 167] width 336 height 7
click at [225, 154] on input "text" at bounding box center [269, 157] width 126 height 9
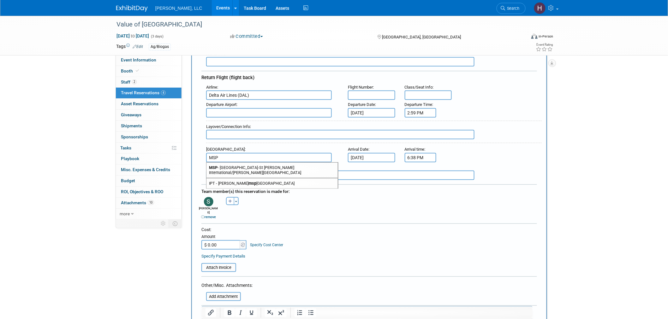
click at [248, 163] on span "MSP - Minneapolis-St Paul International/Wold-Chamberlain Airport" at bounding box center [271, 170] width 131 height 15
type input "MSP - Minneapolis-St Paul International/Wold-Chamberlain Airport"
click at [222, 108] on input "text" at bounding box center [269, 112] width 126 height 9
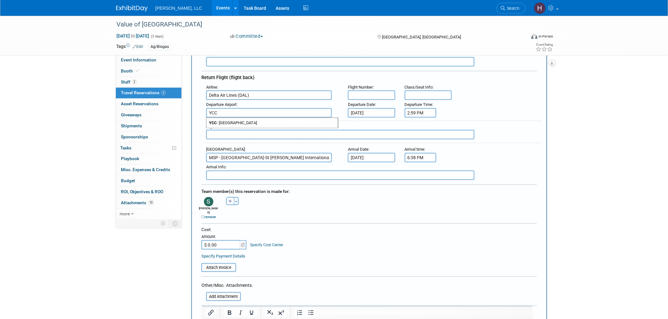
click at [228, 118] on span "YCC - Cornwall Regional Airport" at bounding box center [271, 123] width 131 height 10
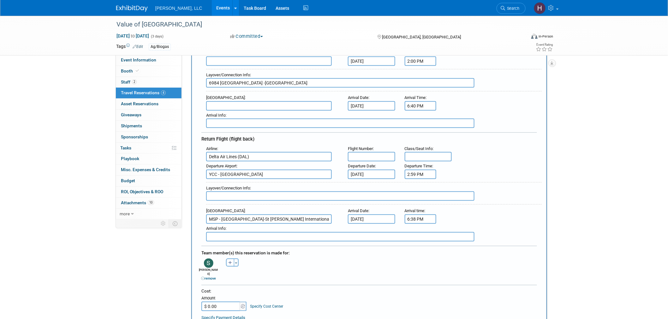
scroll to position [105, 0]
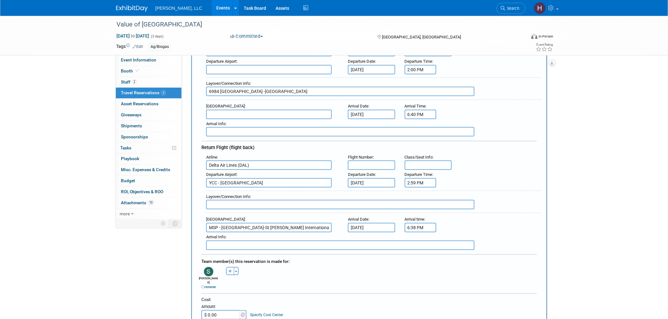
click at [215, 178] on input "YCC - Cornwall Regional Airport" at bounding box center [269, 182] width 126 height 9
click at [219, 188] on span "YYC - Calgary International Airport" at bounding box center [271, 193] width 131 height 10
type input "YYC - Calgary International Airport"
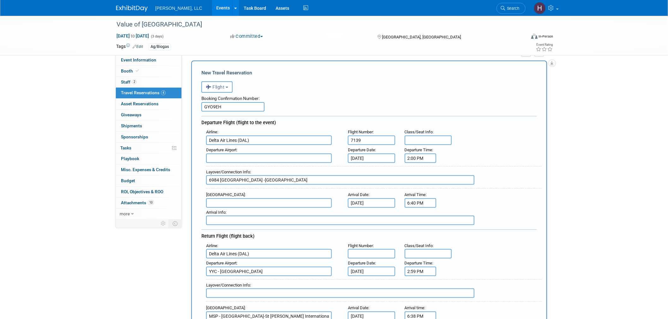
scroll to position [0, 0]
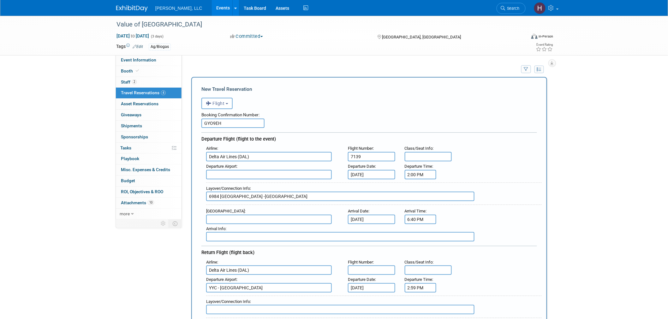
click at [212, 215] on input "text" at bounding box center [269, 219] width 126 height 9
click at [218, 227] on span "YYC - Calgary International Airport" at bounding box center [271, 230] width 131 height 10
type input "YYC - Calgary International Airport"
click at [212, 166] on span "Departure Airport" at bounding box center [221, 166] width 30 height 5
click at [212, 174] on input "text" at bounding box center [269, 174] width 126 height 9
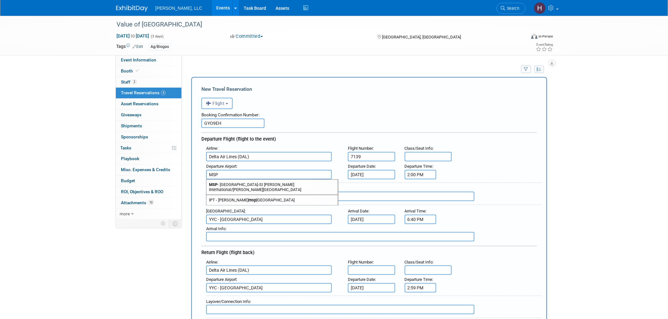
click at [220, 182] on span "MSP - Minneapolis-St Paul International/Wold-Chamberlain Airport" at bounding box center [271, 187] width 131 height 15
type input "MSP - Minneapolis-St Paul International/Wold-Chamberlain Airport"
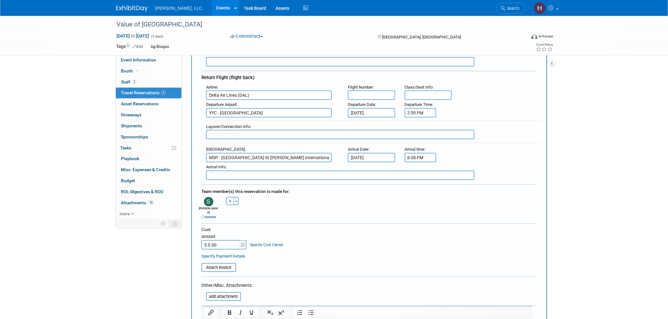
click at [223, 241] on input "$ 0.00" at bounding box center [220, 245] width 39 height 9
paste input "590.86"
type input "$ 590.86"
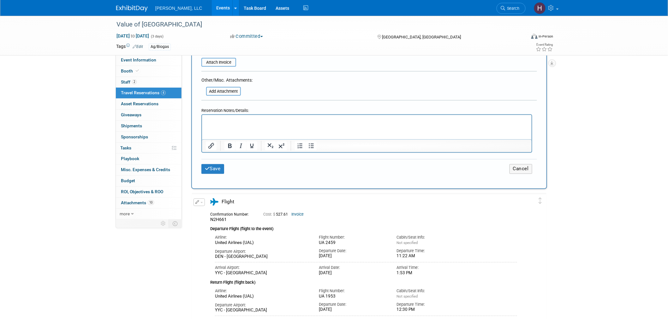
scroll to position [210, 0]
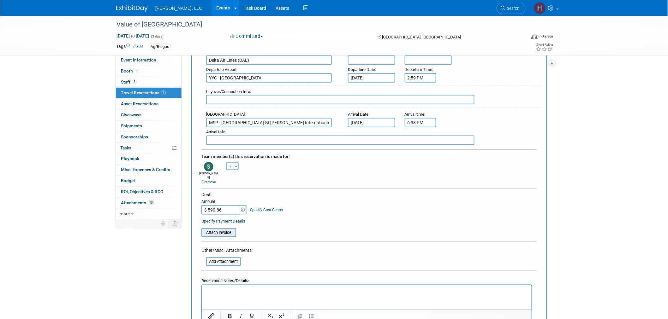
click at [220, 229] on input "file" at bounding box center [197, 233] width 75 height 8
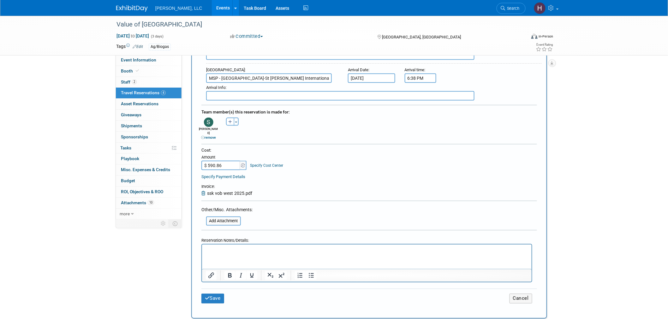
scroll to position [316, 0]
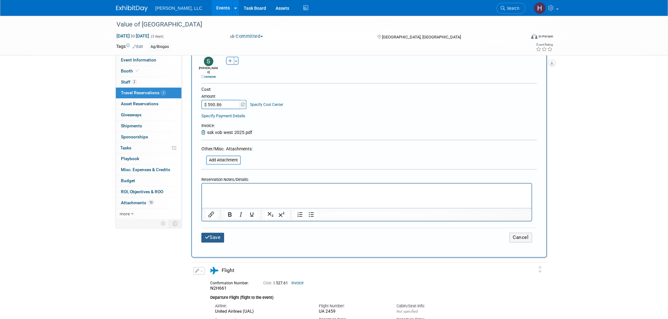
click at [210, 233] on button "Save" at bounding box center [212, 238] width 23 height 10
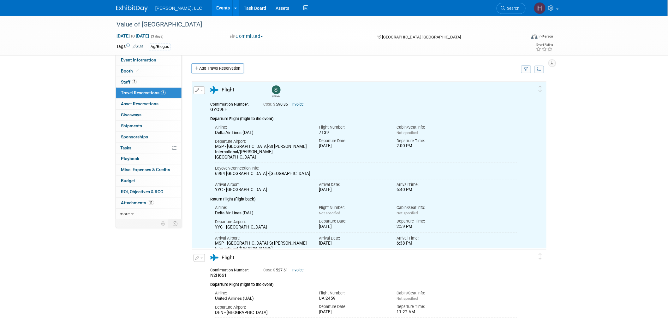
scroll to position [0, 0]
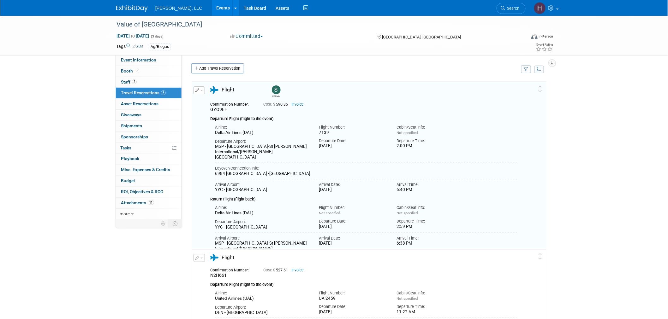
click at [212, 8] on link "Events" at bounding box center [223, 8] width 23 height 16
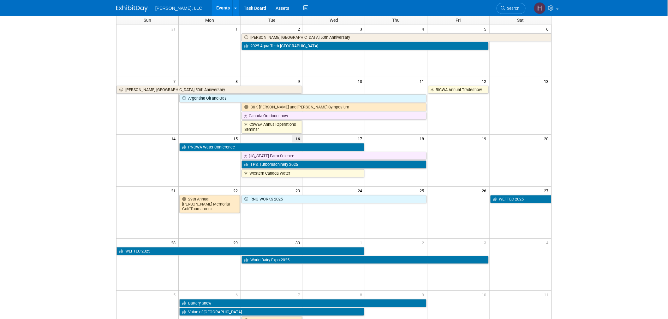
scroll to position [138, 0]
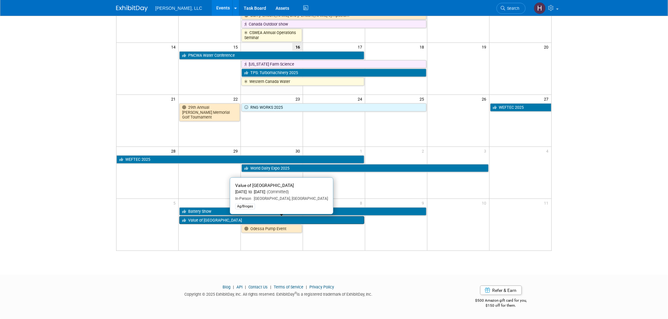
click at [226, 222] on link "Value of [GEOGRAPHIC_DATA]" at bounding box center [271, 221] width 185 height 8
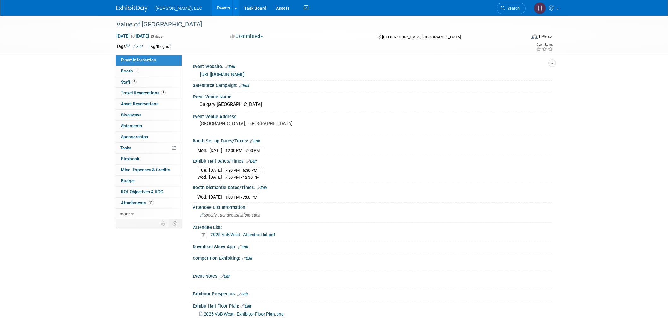
select select "Ag/Biogas"
click at [138, 84] on link "2 Staff 2" at bounding box center [149, 82] width 66 height 11
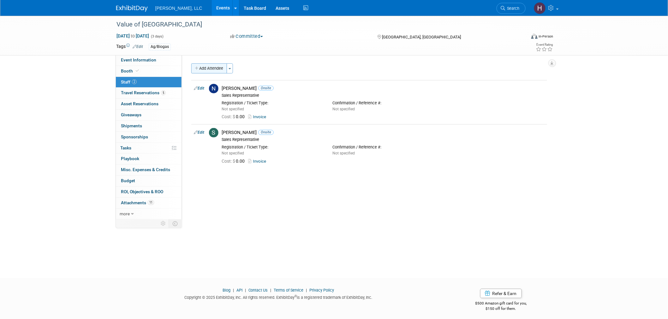
click at [214, 67] on button "Add Attendee" at bounding box center [209, 68] width 36 height 10
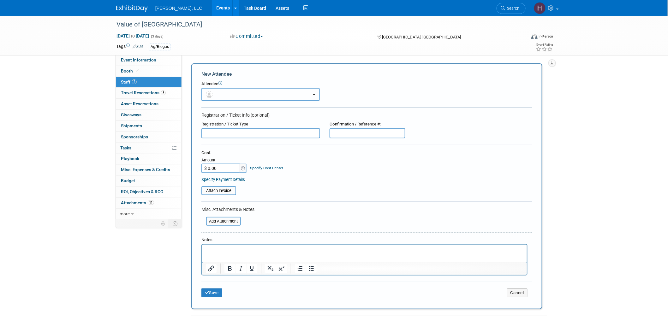
click at [234, 95] on button "button" at bounding box center [260, 94] width 118 height 13
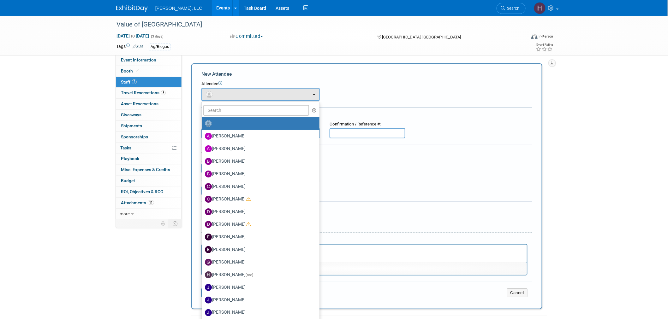
click at [425, 177] on div "Specify Payment Details" at bounding box center [366, 179] width 331 height 7
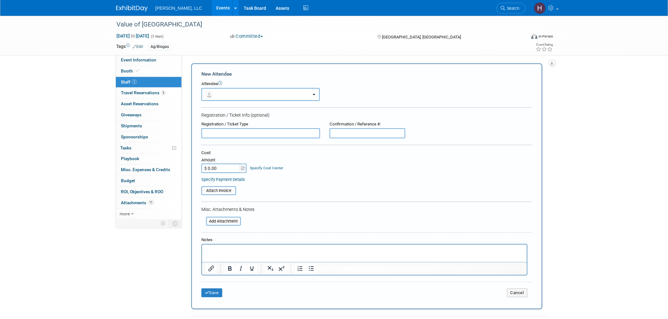
click at [239, 250] on p "Rich Text Area. Press ALT-0 for help." at bounding box center [365, 251] width 318 height 6
drag, startPoint x: 225, startPoint y: 193, endPoint x: 227, endPoint y: 216, distance: 23.1
click at [228, 216] on form "New Attendee Attendee <img src="https://www.exhibitday.com/Images/Unassigned-Us…" at bounding box center [366, 187] width 331 height 232
click at [226, 218] on input "file" at bounding box center [202, 222] width 75 height 8
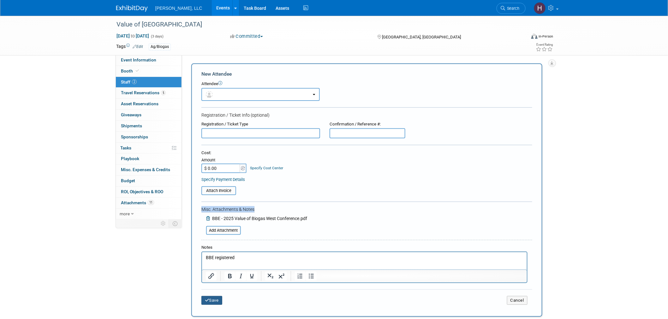
click at [218, 296] on button "Save" at bounding box center [211, 300] width 21 height 9
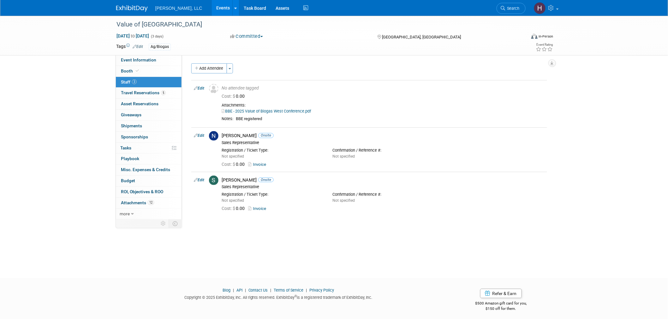
drag, startPoint x: 170, startPoint y: 8, endPoint x: 175, endPoint y: 9, distance: 5.2
click at [170, 8] on span "[PERSON_NAME], LLC" at bounding box center [178, 8] width 47 height 5
click at [548, 10] on icon at bounding box center [551, 8] width 7 height 6
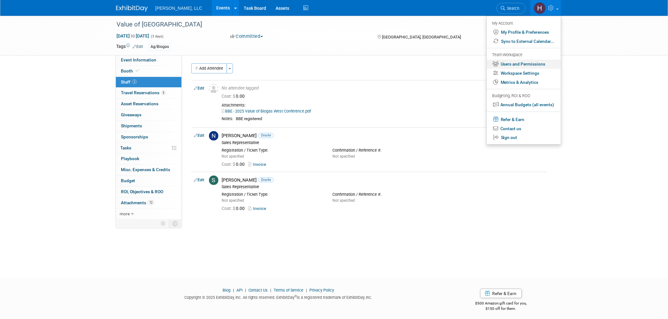
click at [532, 63] on link "Users and Permissions" at bounding box center [524, 64] width 74 height 9
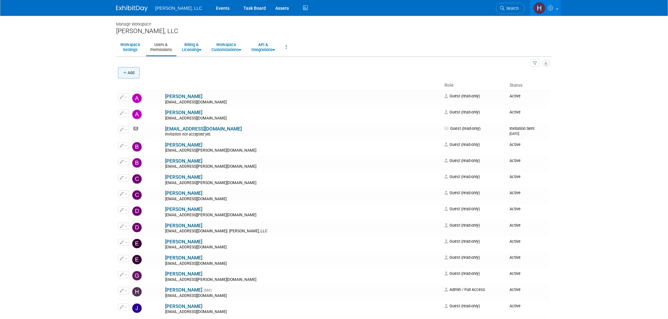
click at [129, 71] on button "Add" at bounding box center [128, 72] width 21 height 11
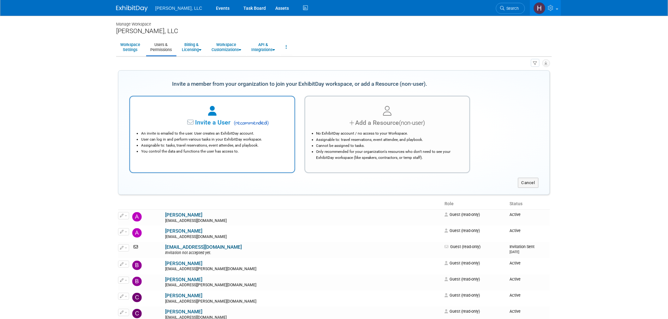
click at [174, 125] on span "Invite a User" at bounding box center [193, 122] width 75 height 7
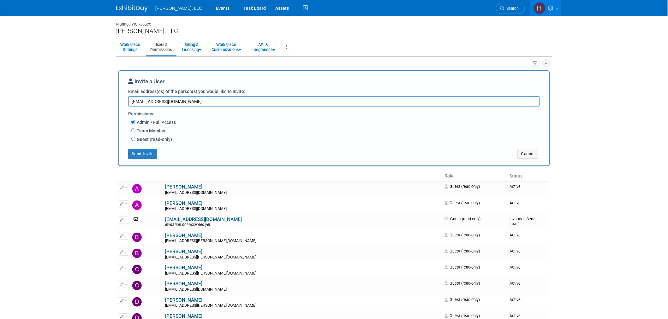
type textarea "[EMAIL_ADDRESS][DOMAIN_NAME]"
click at [144, 130] on label "Team Member" at bounding box center [150, 131] width 30 height 6
click at [135, 130] on input "Team Member" at bounding box center [133, 130] width 4 height 4
radio input "true"
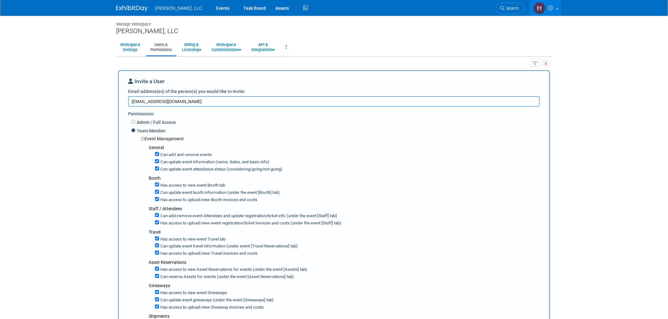
click at [134, 130] on input "Team Member" at bounding box center [133, 130] width 4 height 4
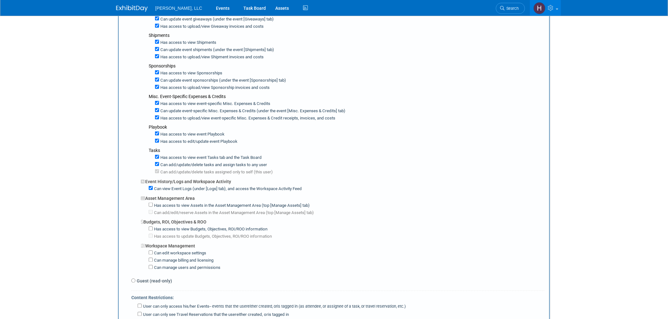
scroll to position [386, 0]
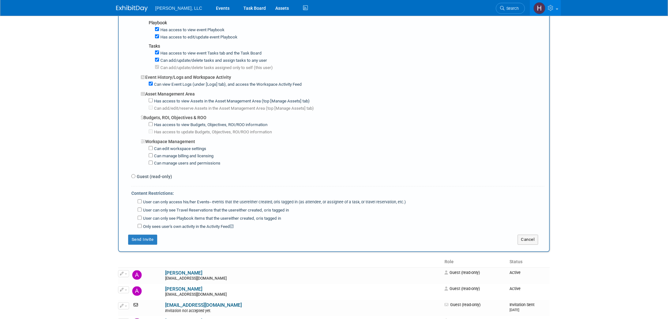
click at [141, 174] on label "Guest (read-only)" at bounding box center [153, 177] width 37 height 6
click at [135, 175] on input "Guest (read-only)" at bounding box center [133, 177] width 4 height 4
radio input "true"
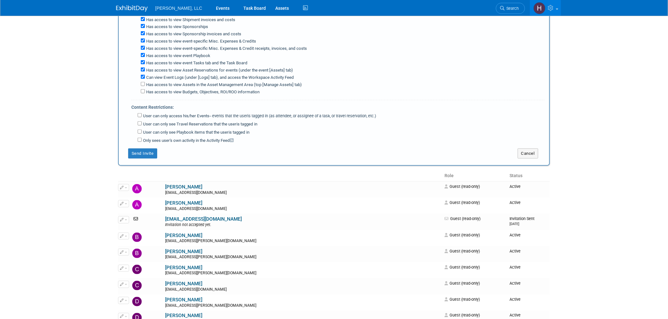
scroll to position [177, 0]
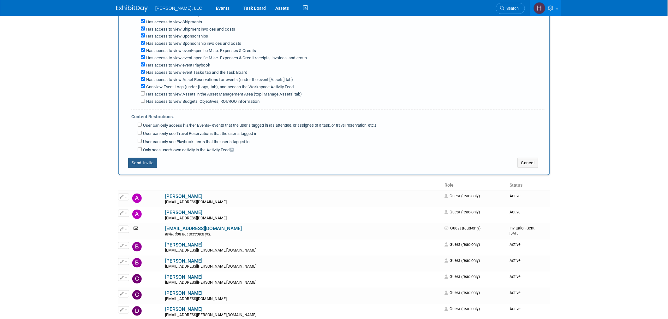
click at [146, 161] on button "Send Invite" at bounding box center [142, 163] width 29 height 10
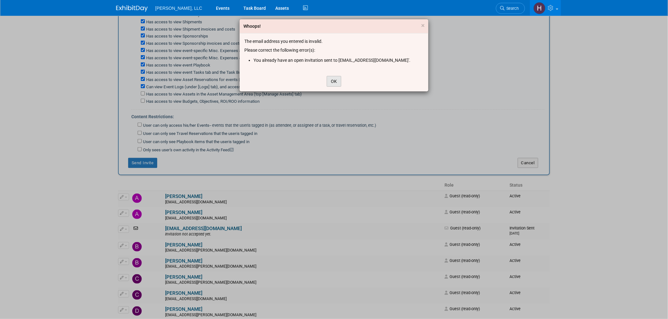
click at [330, 81] on button "OK" at bounding box center [334, 81] width 15 height 11
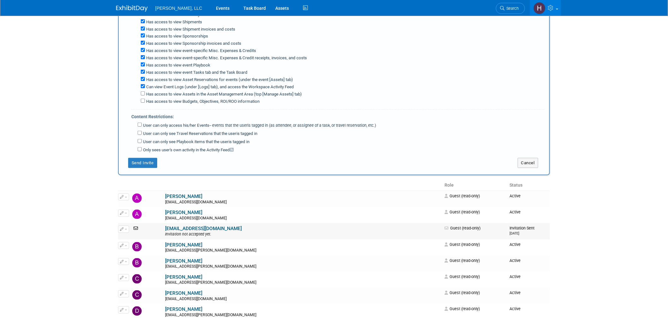
click at [166, 227] on link "bbe@boergerllc.com" at bounding box center [203, 229] width 77 height 6
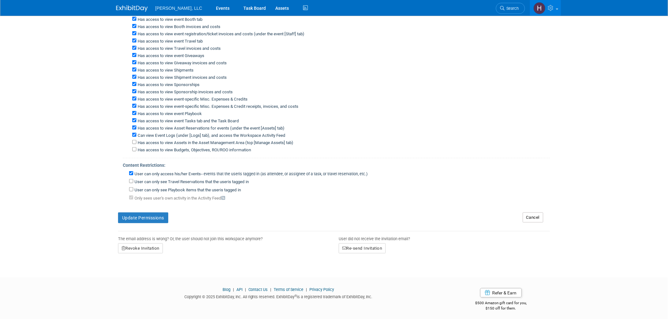
scroll to position [106, 0]
click at [355, 247] on button "Re-send Invitation" at bounding box center [362, 248] width 47 height 10
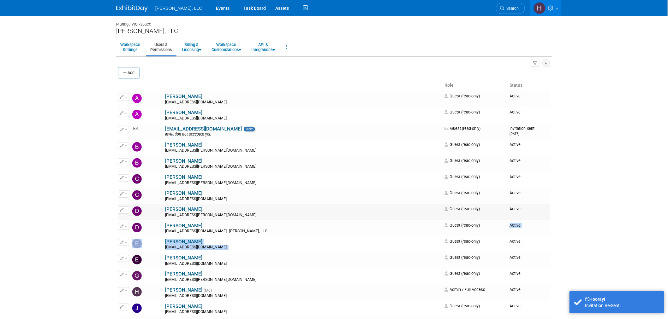
drag, startPoint x: 0, startPoint y: 0, endPoint x: 502, endPoint y: 214, distance: 545.6
click at [592, 165] on body "Boerger, LLC Events Task Board Assets" at bounding box center [334, 159] width 668 height 319
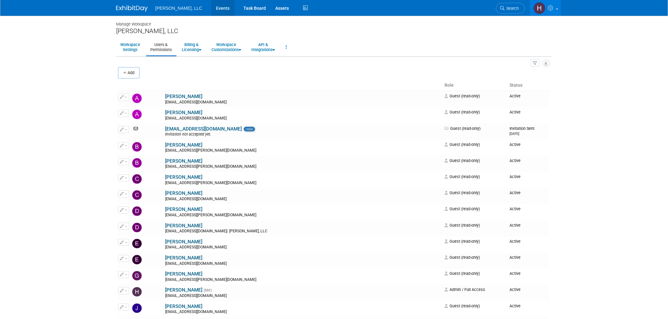
click at [212, 6] on link "Events" at bounding box center [223, 8] width 23 height 16
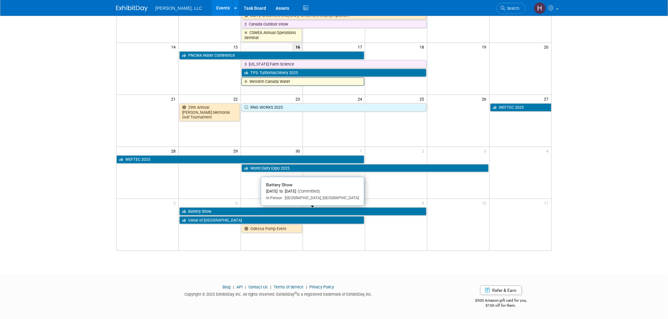
scroll to position [33, 0]
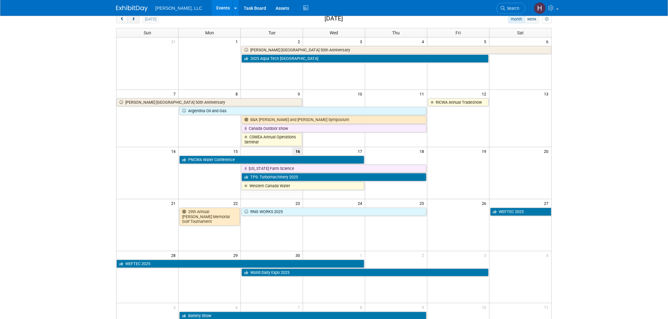
click at [133, 20] on span "next" at bounding box center [133, 19] width 5 height 4
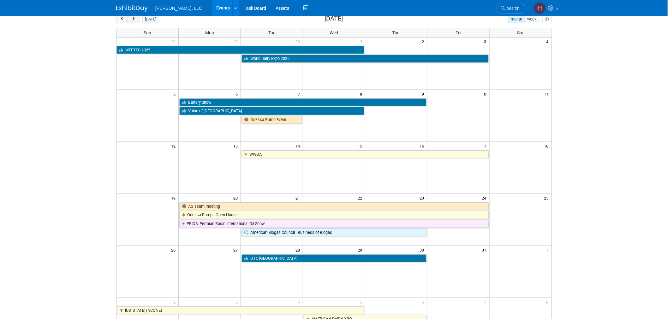
click at [133, 20] on span "next" at bounding box center [133, 19] width 5 height 4
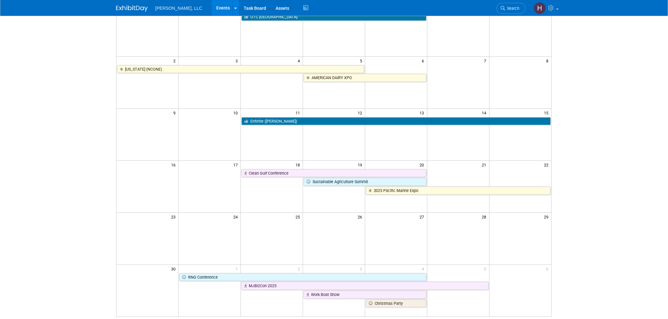
scroll to position [0, 0]
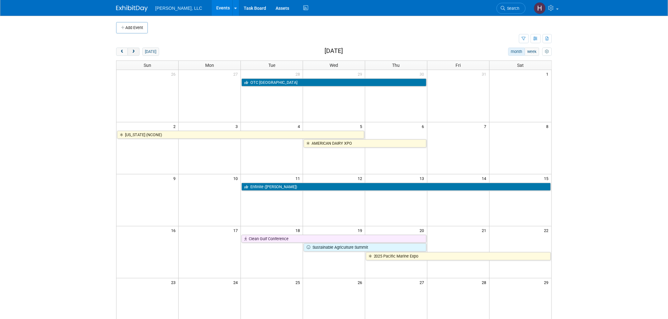
click at [133, 52] on span "next" at bounding box center [133, 52] width 5 height 4
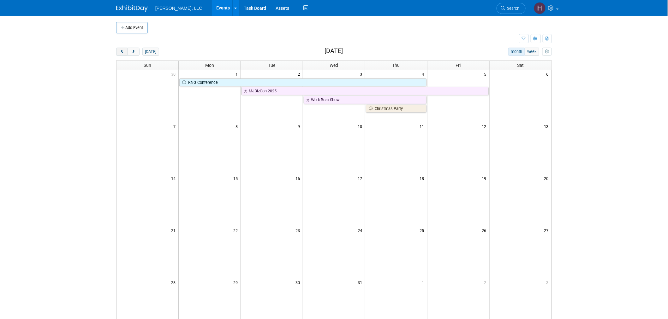
click at [123, 54] on span "prev" at bounding box center [122, 52] width 5 height 4
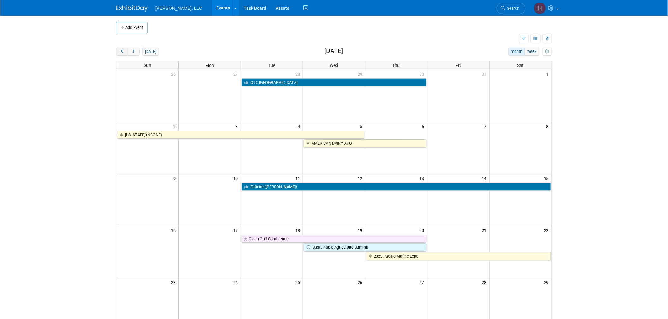
click at [122, 54] on button "prev" at bounding box center [122, 52] width 12 height 8
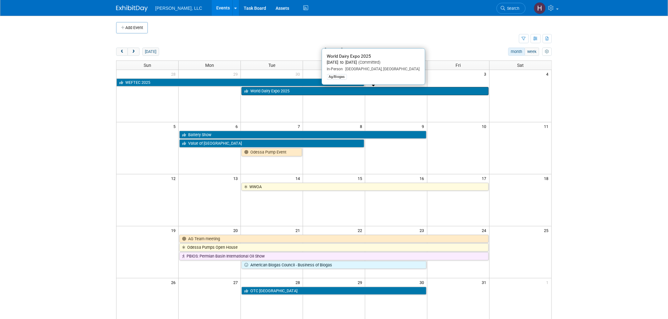
click at [270, 92] on link "World Dairy Expo 2025" at bounding box center [365, 91] width 247 height 8
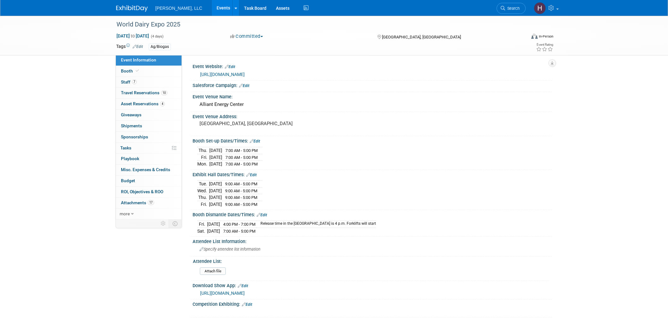
select select "Ag/Biogas"
click at [143, 69] on link "Booth" at bounding box center [149, 71] width 66 height 11
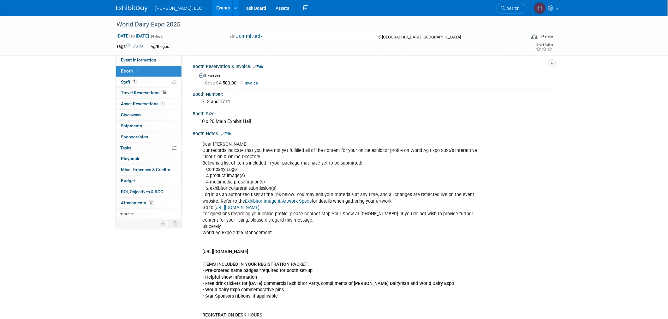
click at [212, 6] on link "Events" at bounding box center [223, 8] width 23 height 16
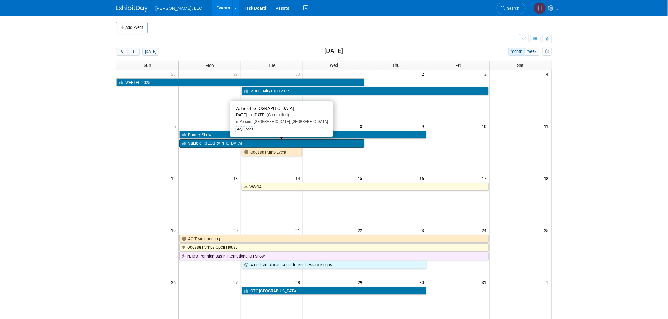
click at [234, 143] on link "Value of [GEOGRAPHIC_DATA]" at bounding box center [271, 144] width 185 height 8
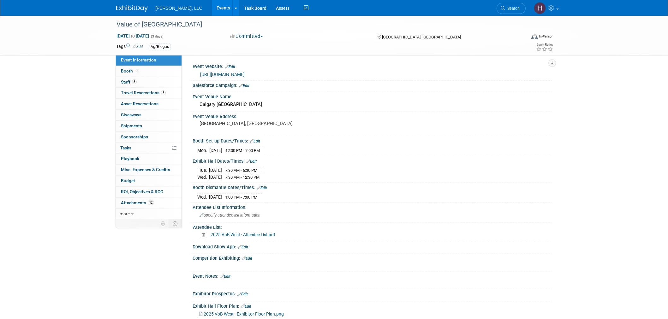
select select "Ag/Biogas"
click at [131, 92] on span "Travel Reservations 5" at bounding box center [143, 92] width 45 height 5
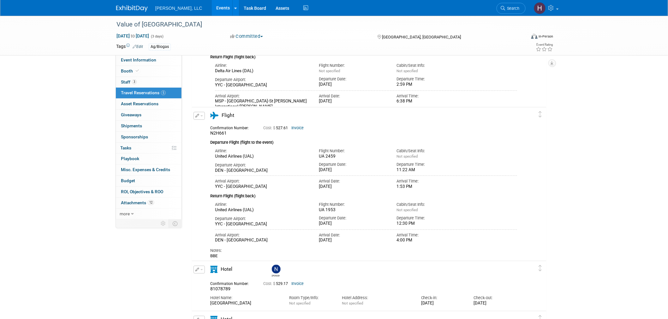
scroll to position [175, 0]
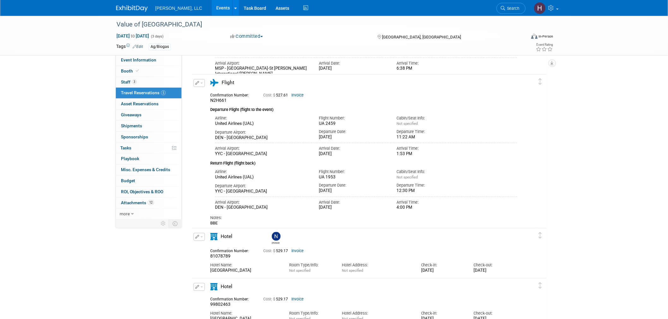
click at [200, 81] on button "button" at bounding box center [199, 83] width 11 height 8
click at [202, 98] on li "Edit Reservation" at bounding box center [220, 94] width 53 height 10
click at [201, 81] on button "button" at bounding box center [199, 83] width 11 height 8
click at [204, 96] on button "Edit Reservation" at bounding box center [220, 94] width 53 height 9
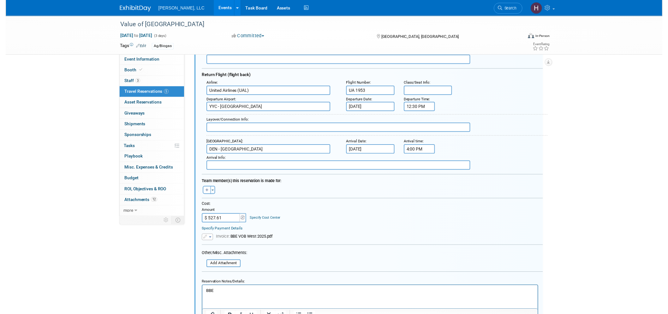
scroll to position [318, 0]
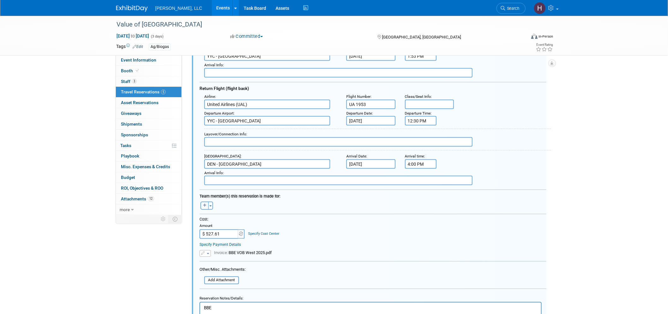
click at [206, 202] on button "button" at bounding box center [204, 206] width 8 height 8
select select
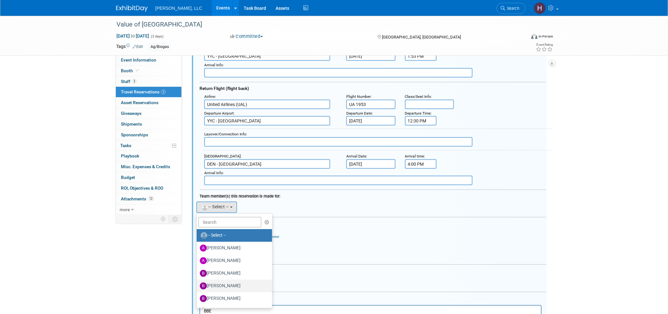
click at [217, 281] on label "[PERSON_NAME]" at bounding box center [233, 286] width 66 height 10
click at [198, 283] on input "[PERSON_NAME]" at bounding box center [196, 285] width 4 height 4
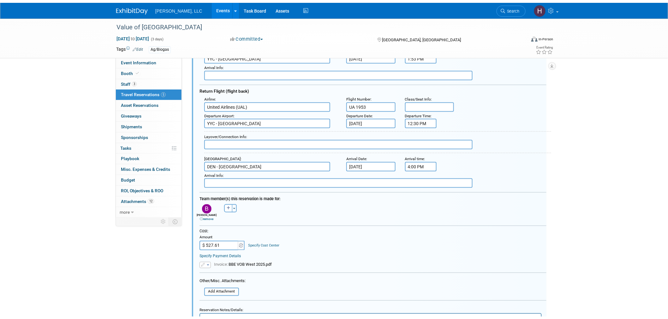
scroll to position [459, 0]
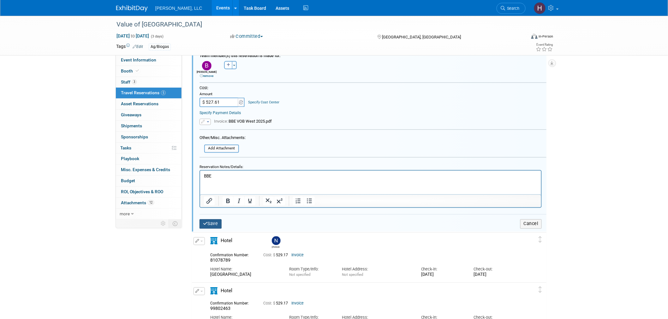
click at [211, 220] on button "Save" at bounding box center [211, 224] width 22 height 9
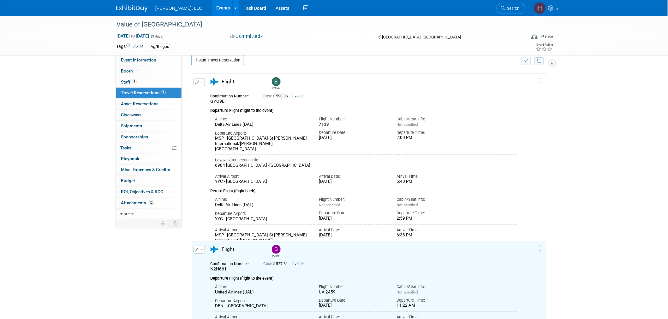
scroll to position [0, 0]
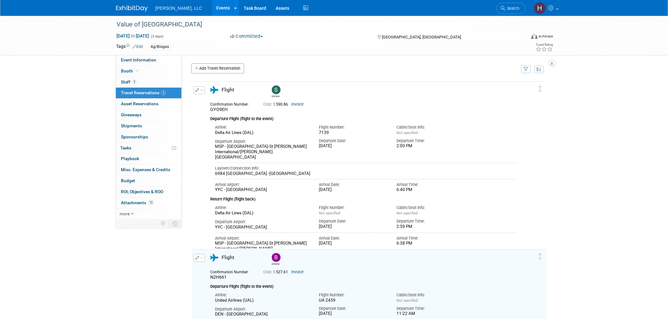
click at [212, 5] on link "Events" at bounding box center [223, 8] width 23 height 16
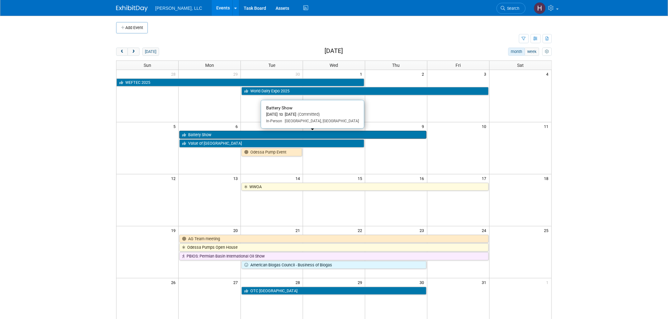
click at [248, 134] on link "Battery Show" at bounding box center [302, 135] width 247 height 8
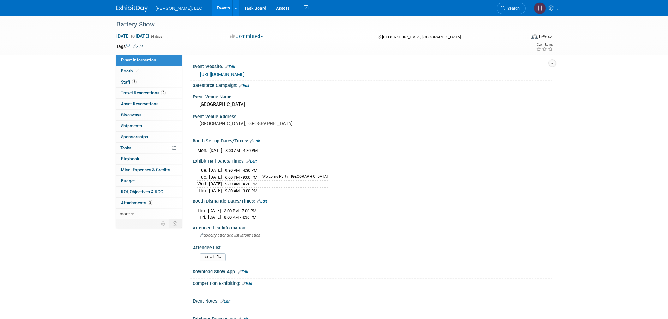
select select "Industrial"
click at [147, 93] on span "Travel Reservations 2" at bounding box center [143, 92] width 45 height 5
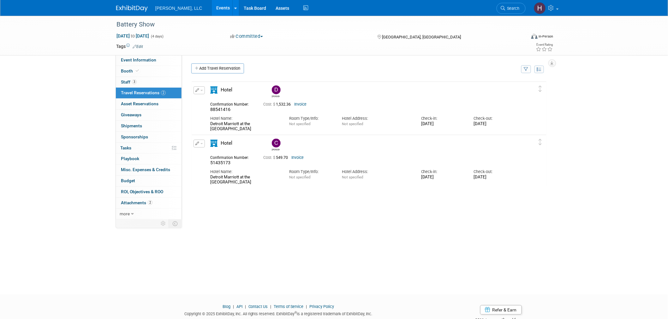
click at [212, 11] on link "Events" at bounding box center [223, 8] width 23 height 16
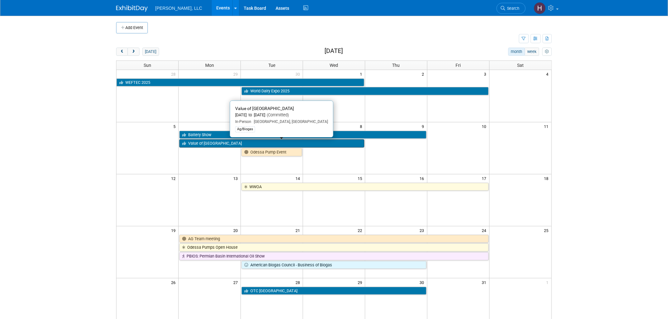
click at [243, 143] on link "Value of [GEOGRAPHIC_DATA]" at bounding box center [271, 144] width 185 height 8
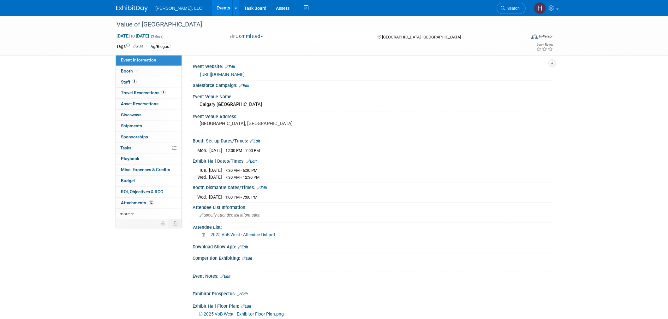
select select "Ag/Biogas"
click at [142, 92] on span "Travel Reservations 5" at bounding box center [143, 92] width 45 height 5
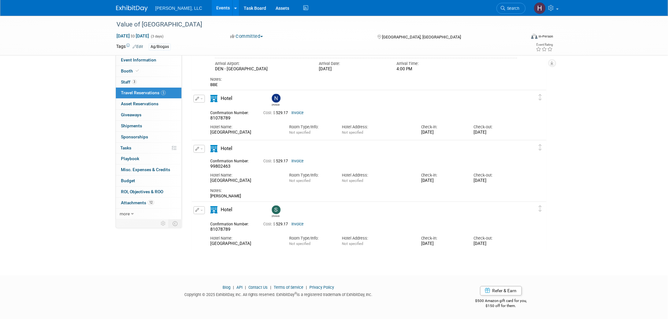
scroll to position [316, 0]
click at [200, 146] on button "button" at bounding box center [199, 149] width 11 height 8
click at [209, 158] on button "Edit Reservation" at bounding box center [220, 159] width 53 height 9
select select "71594240-711a-43ad-8f17-6b3889caccd4"
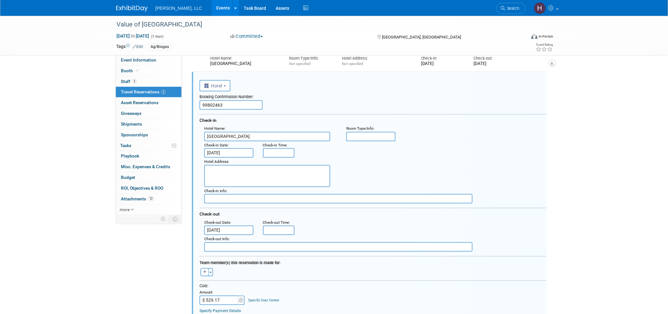
scroll to position [0, 0]
click at [207, 268] on button "button" at bounding box center [204, 272] width 8 height 8
select select
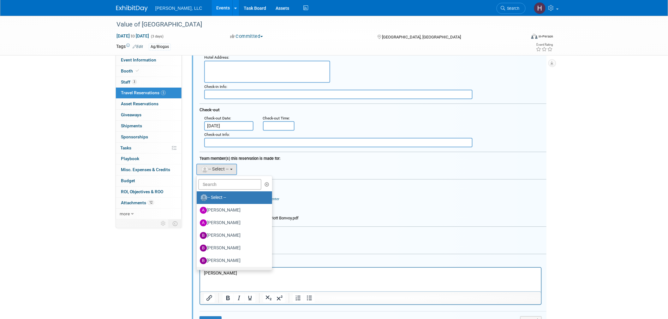
scroll to position [490, 0]
click at [222, 244] on label "[PERSON_NAME]" at bounding box center [233, 247] width 66 height 10
click at [198, 245] on input "[PERSON_NAME]" at bounding box center [196, 247] width 4 height 4
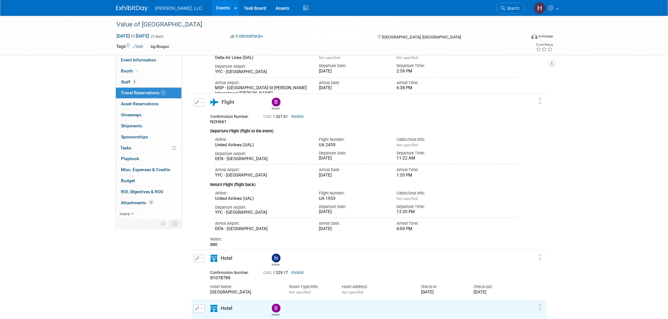
scroll to position [17, 0]
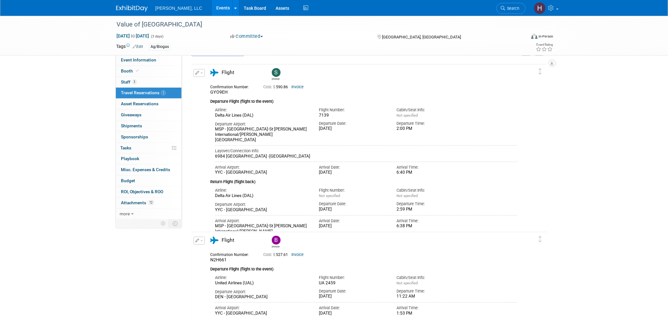
click at [212, 5] on link "Events" at bounding box center [223, 8] width 23 height 16
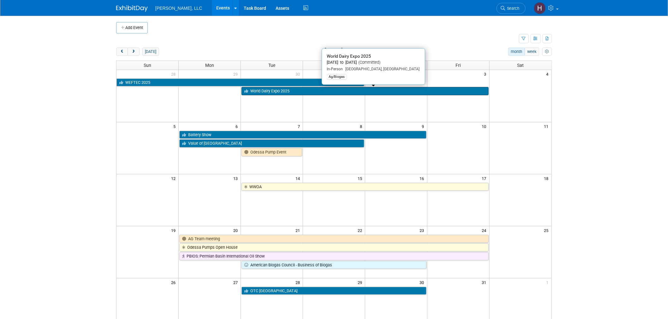
click at [311, 90] on link "World Dairy Expo 2025" at bounding box center [365, 91] width 247 height 8
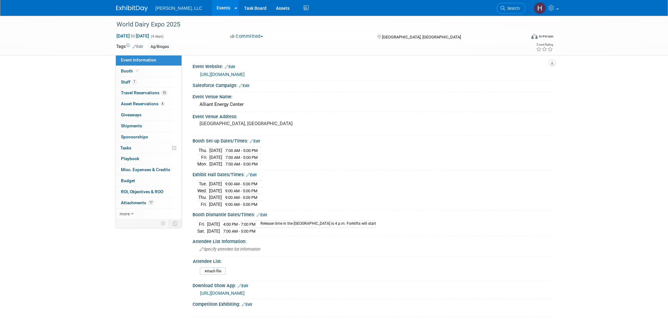
select select "Ag/Biogas"
click at [142, 90] on link "10 Travel Reservations 10" at bounding box center [149, 93] width 66 height 11
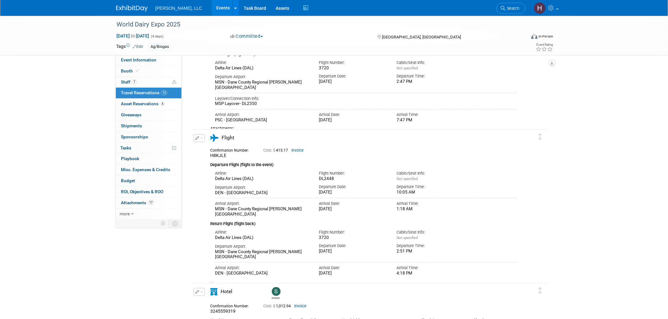
scroll to position [140, 0]
click at [203, 138] on button "button" at bounding box center [199, 138] width 11 height 8
click at [227, 146] on button "Edit Reservation" at bounding box center [220, 149] width 53 height 9
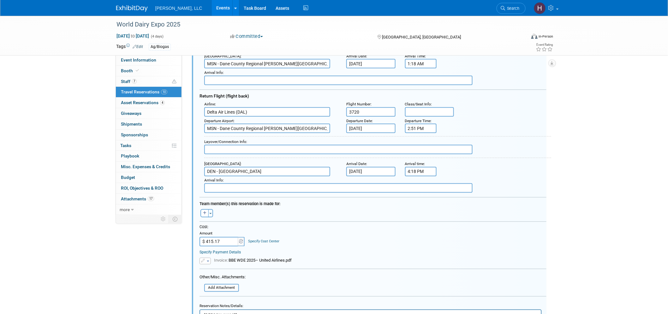
scroll to position [338, 0]
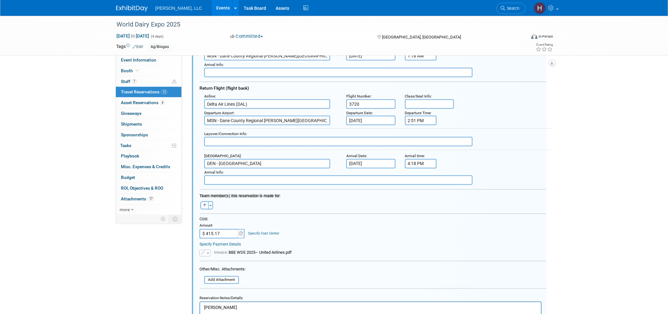
click at [203, 201] on button "button" at bounding box center [204, 205] width 8 height 8
select select
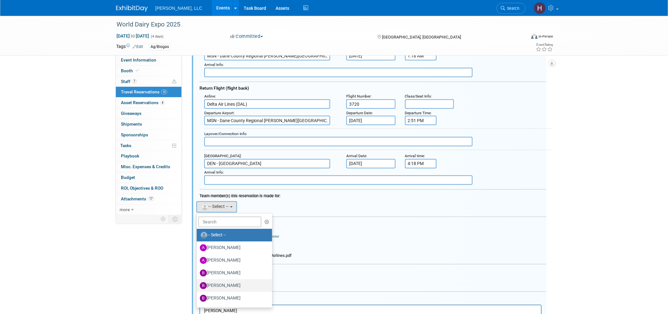
click at [226, 281] on label "Brittany Bergeron" at bounding box center [233, 286] width 66 height 10
click at [198, 283] on input "Brittany Bergeron" at bounding box center [196, 285] width 4 height 4
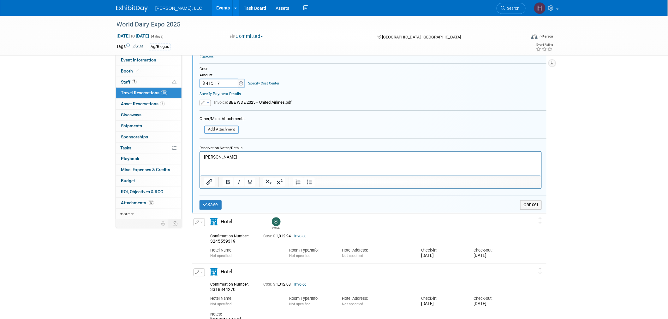
scroll to position [514, 0]
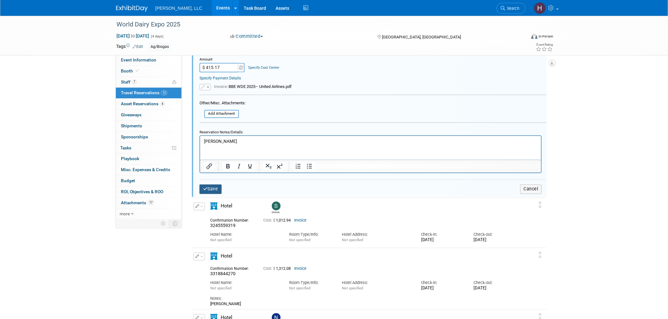
click at [212, 185] on button "Save" at bounding box center [211, 189] width 22 height 9
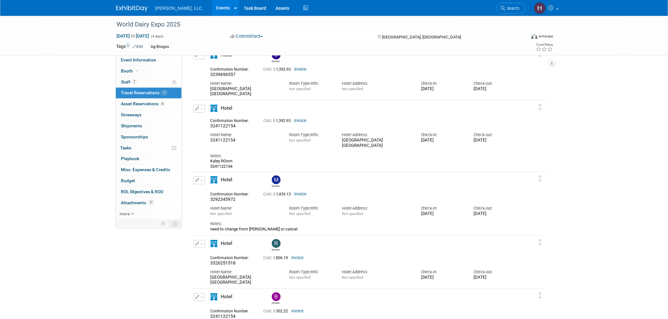
scroll to position [529, 0]
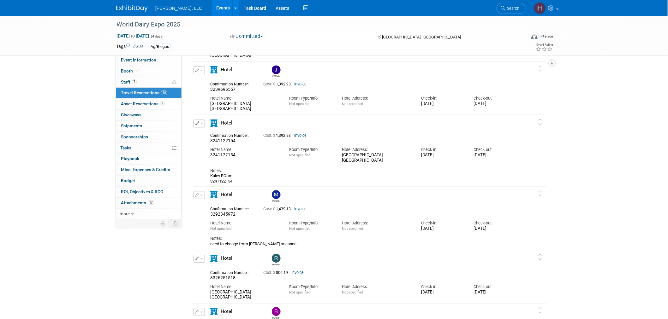
click at [201, 121] on button "button" at bounding box center [199, 124] width 11 height 8
click at [210, 130] on button "Edit Reservation" at bounding box center [220, 134] width 53 height 9
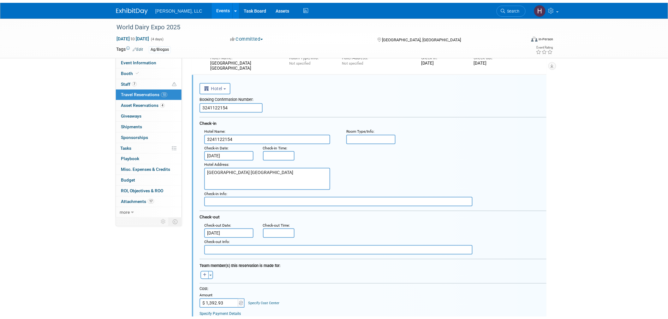
scroll to position [713, 0]
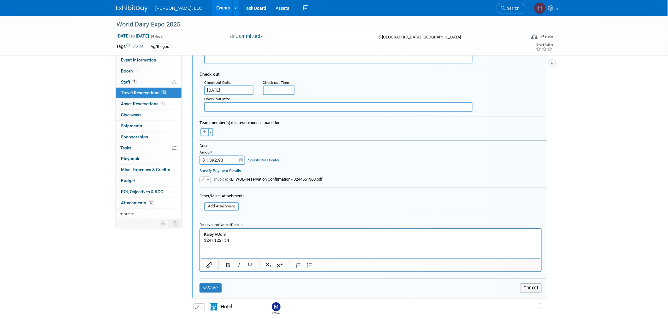
click at [204, 128] on button "button" at bounding box center [204, 132] width 8 height 8
select select
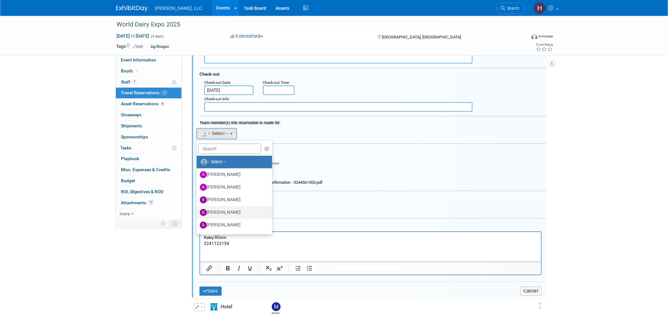
click at [230, 208] on label "Brittany Bergeron" at bounding box center [233, 213] width 66 height 10
click at [198, 210] on input "Brittany Bergeron" at bounding box center [196, 212] width 4 height 4
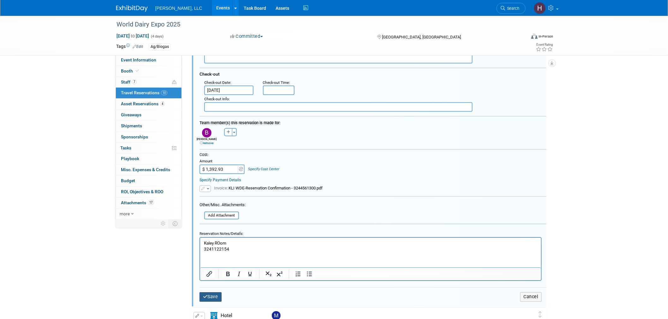
click at [209, 293] on button "Save" at bounding box center [211, 297] width 22 height 9
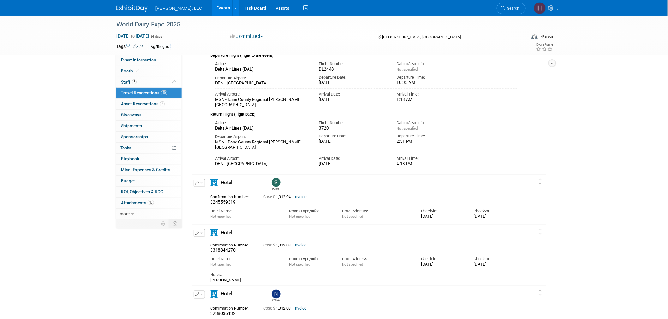
scroll to position [41, 0]
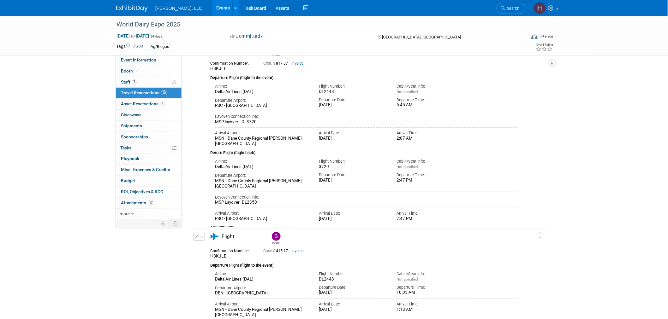
click at [212, 5] on link "Events" at bounding box center [223, 8] width 23 height 16
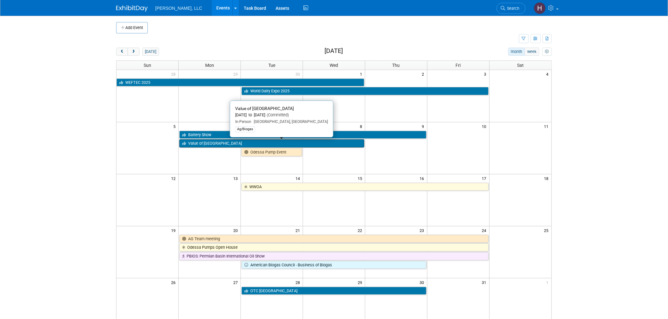
click at [242, 141] on link "Value of [GEOGRAPHIC_DATA]" at bounding box center [271, 144] width 185 height 8
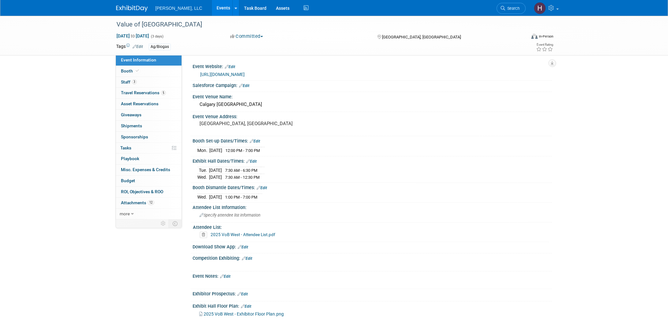
select select "Ag/Biogas"
click at [149, 93] on span "Travel Reservations 5" at bounding box center [143, 92] width 45 height 5
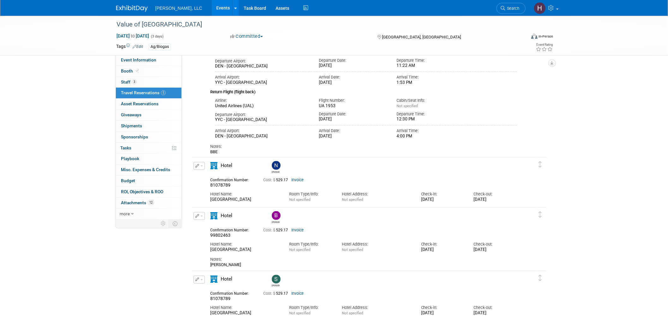
scroll to position [319, 0]
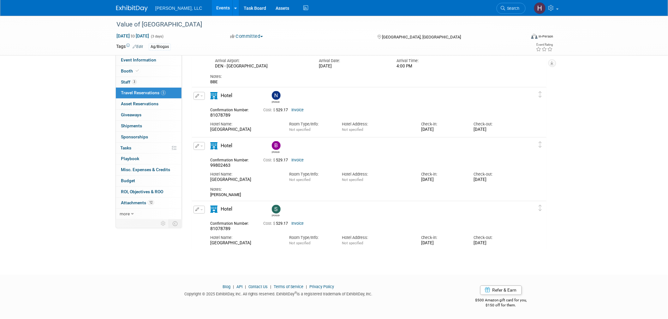
click at [212, 13] on link "Events" at bounding box center [223, 8] width 23 height 16
